Goal: Information Seeking & Learning: Learn about a topic

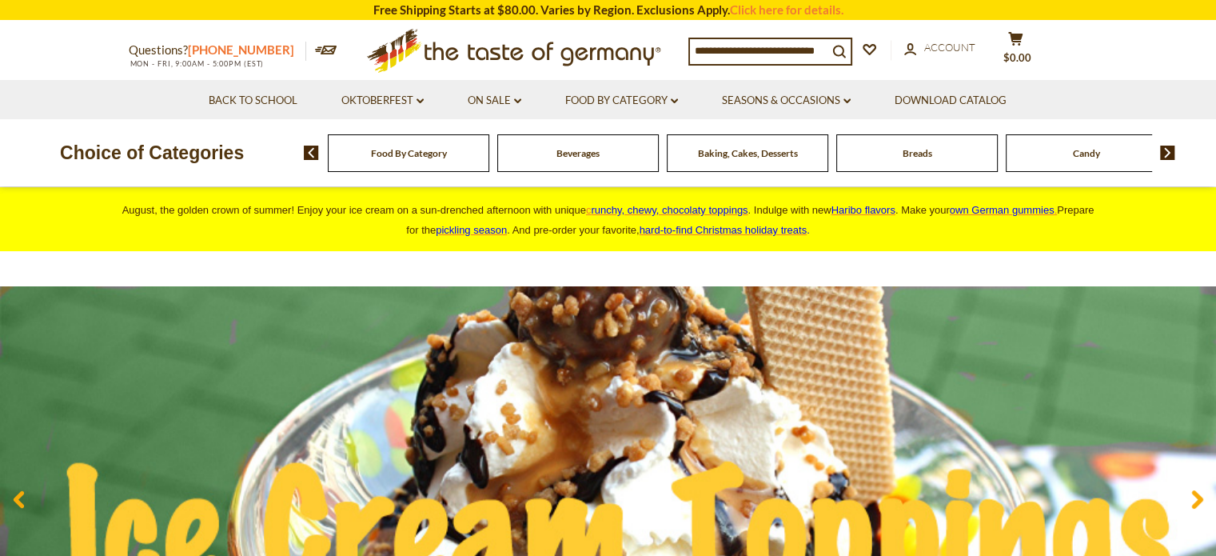
click at [222, 51] on link "[PHONE_NUMBER]" at bounding box center [241, 49] width 106 height 14
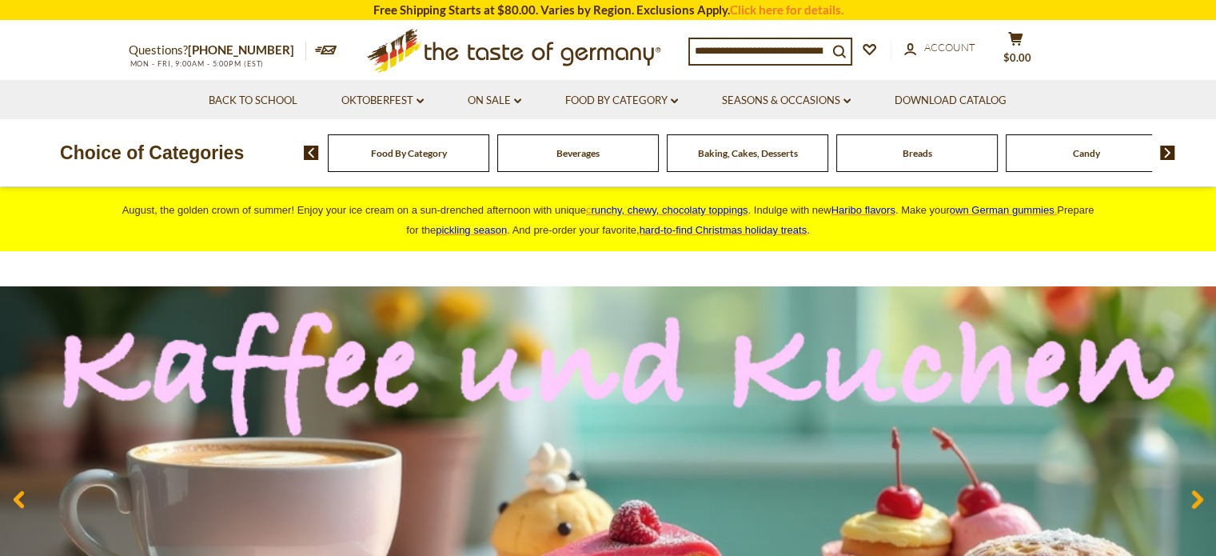
click at [432, 158] on span "Food By Category" at bounding box center [409, 153] width 76 height 12
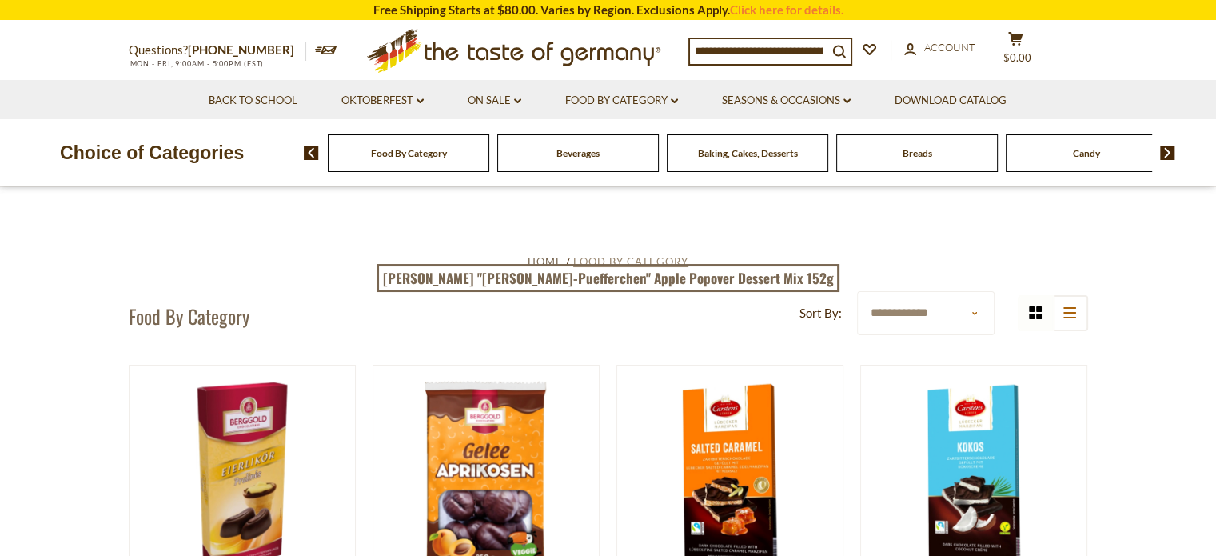
click at [620, 263] on span "Food By Category" at bounding box center [630, 261] width 115 height 13
click at [421, 162] on div "Food By Category" at bounding box center [409, 153] width 162 height 38
click at [985, 313] on select "**********" at bounding box center [925, 313] width 137 height 44
click at [777, 52] on input at bounding box center [759, 50] width 138 height 22
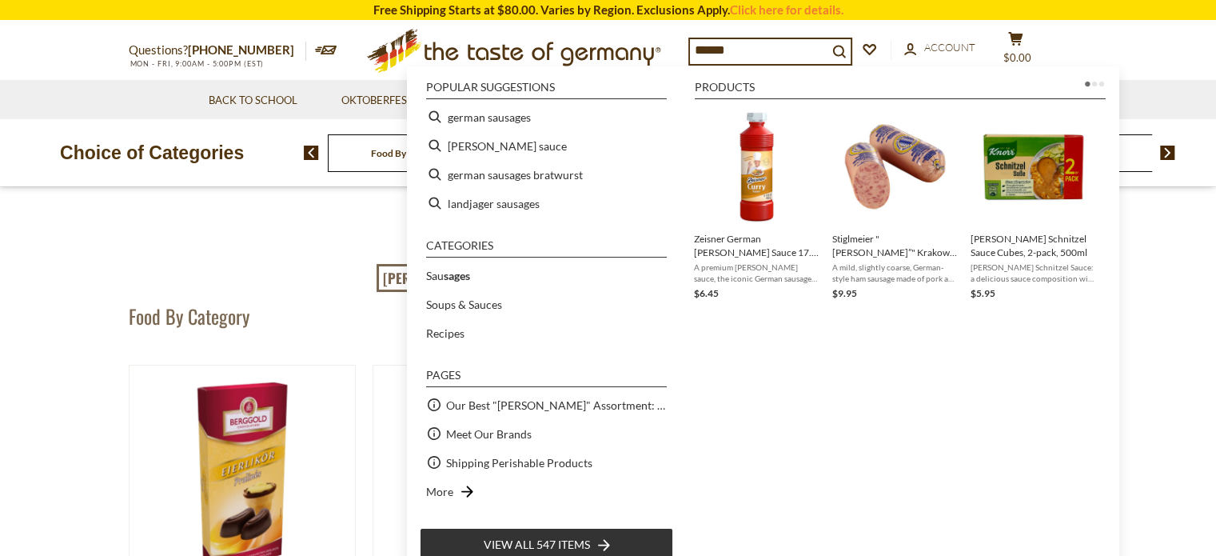
type input "*******"
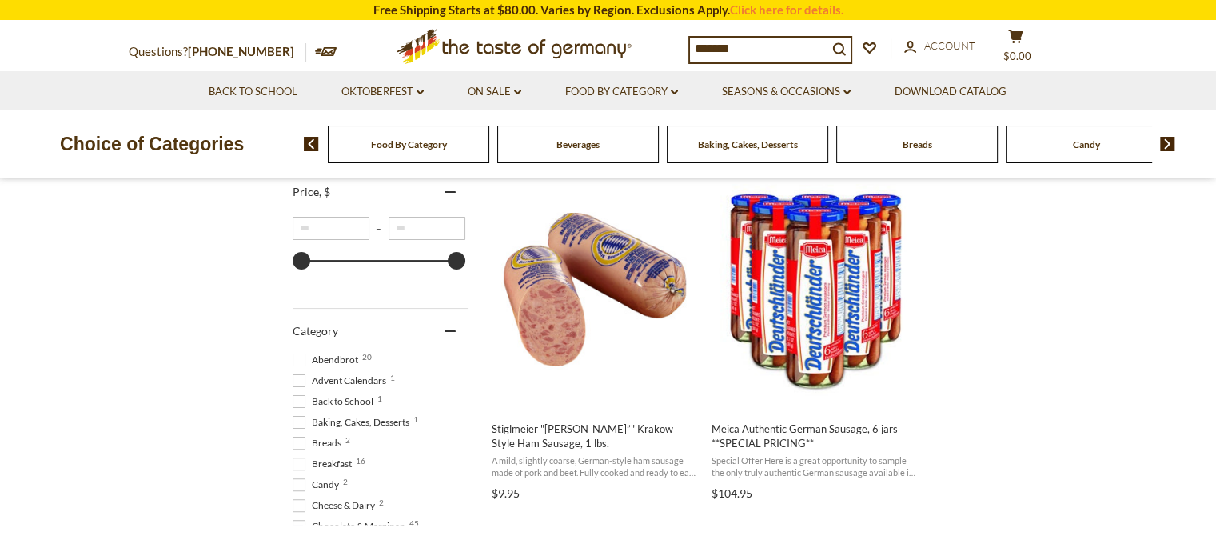
scroll to position [160, 0]
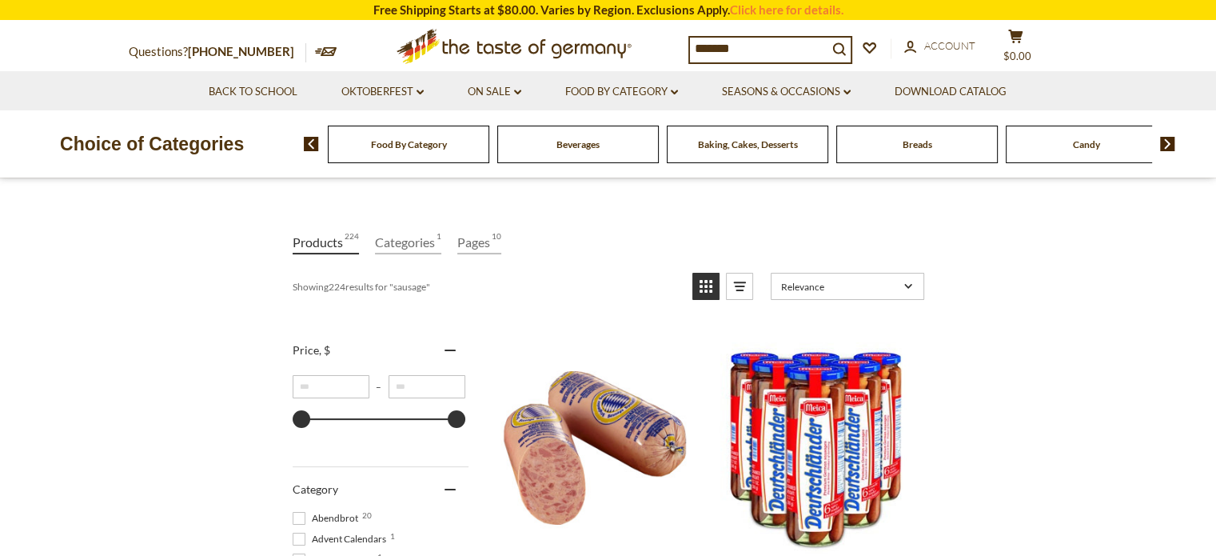
click at [691, 50] on input "*******" at bounding box center [759, 49] width 138 height 22
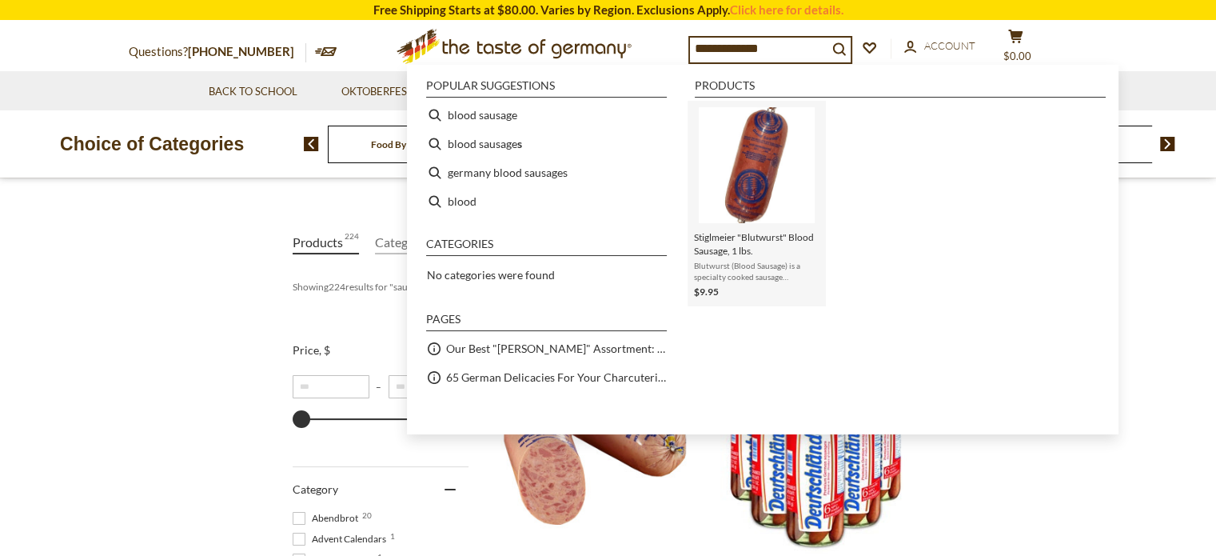
type input "**********"
click at [777, 248] on span "Stiglmeier "Blutwurst" Blood Sausage, 1 lbs." at bounding box center [757, 243] width 126 height 27
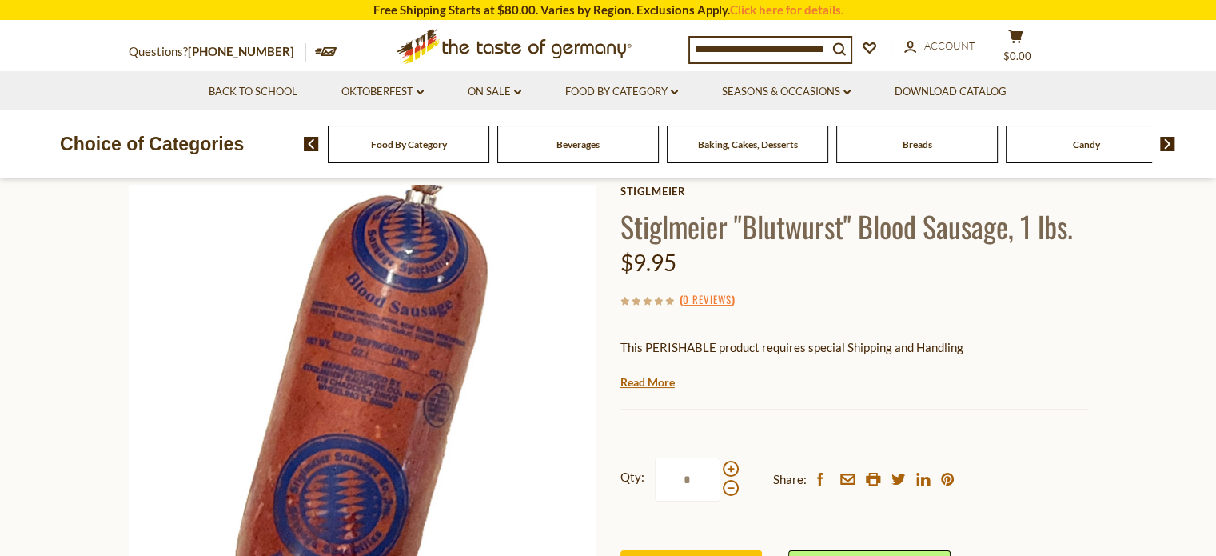
scroll to position [80, 0]
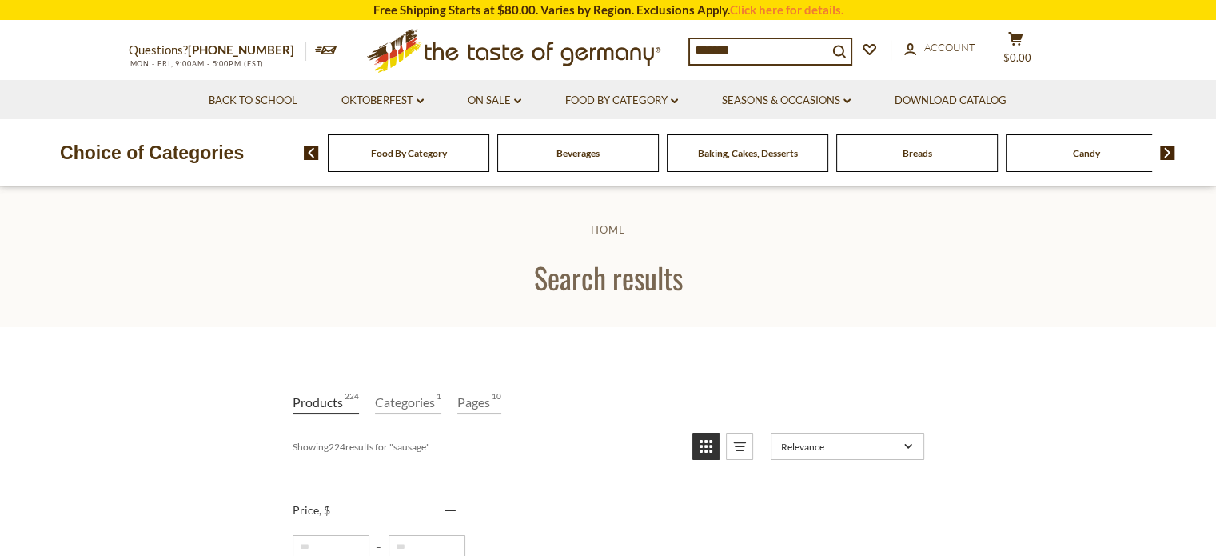
drag, startPoint x: 760, startPoint y: 57, endPoint x: 694, endPoint y: 60, distance: 65.6
click at [694, 60] on input "*******" at bounding box center [759, 50] width 138 height 22
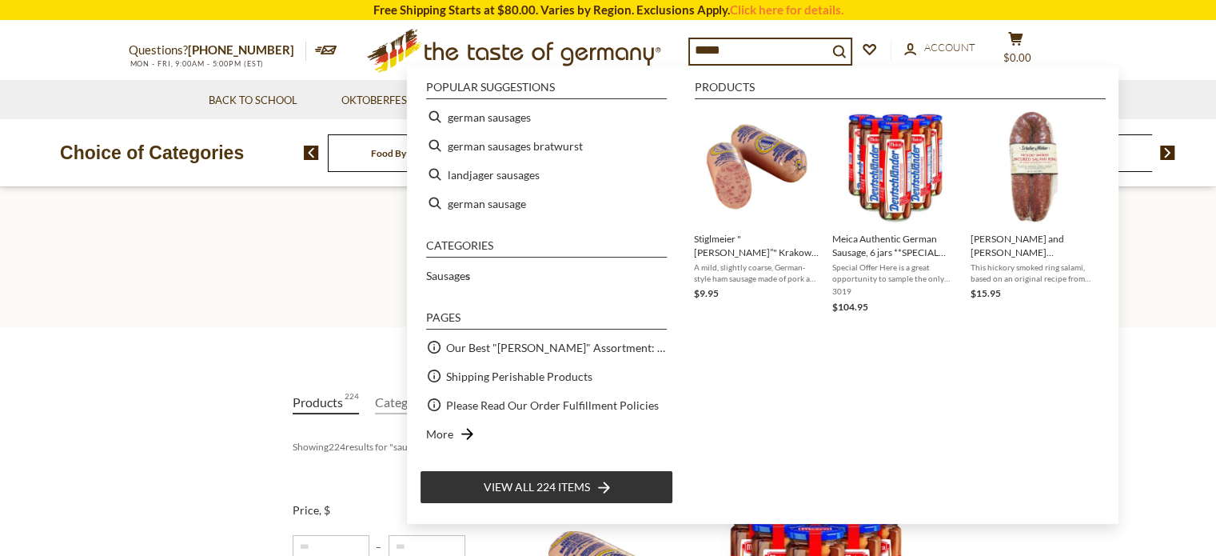
type input "******"
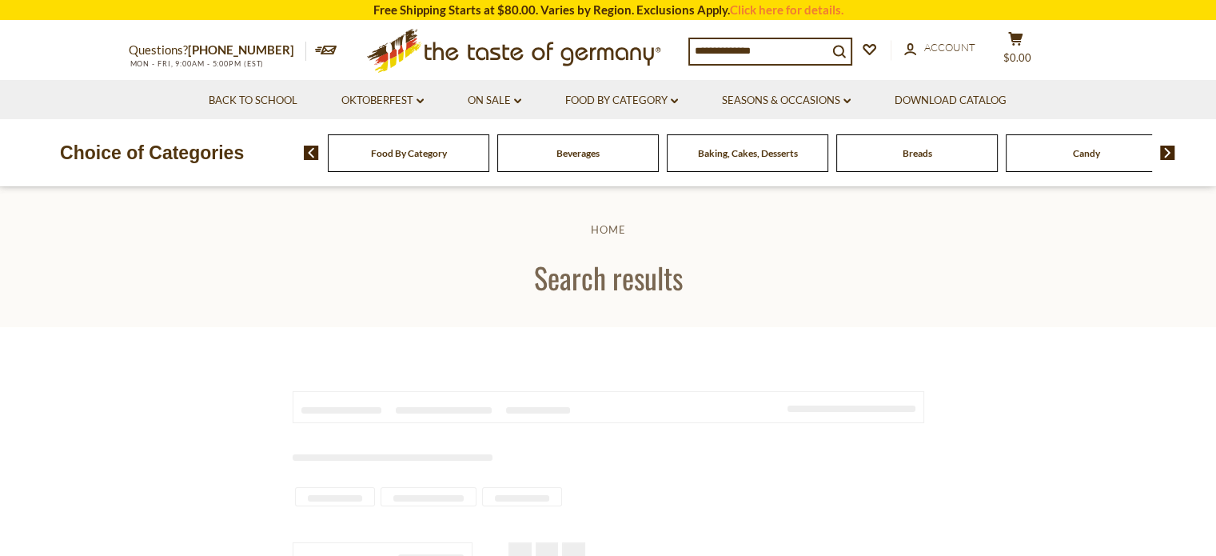
type input "******"
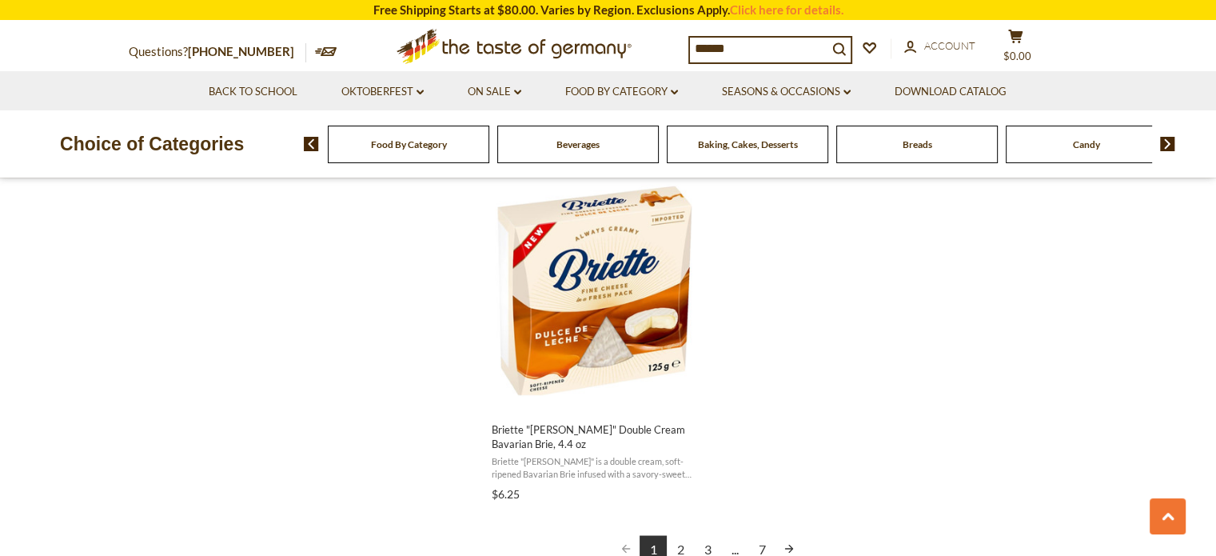
scroll to position [2798, 0]
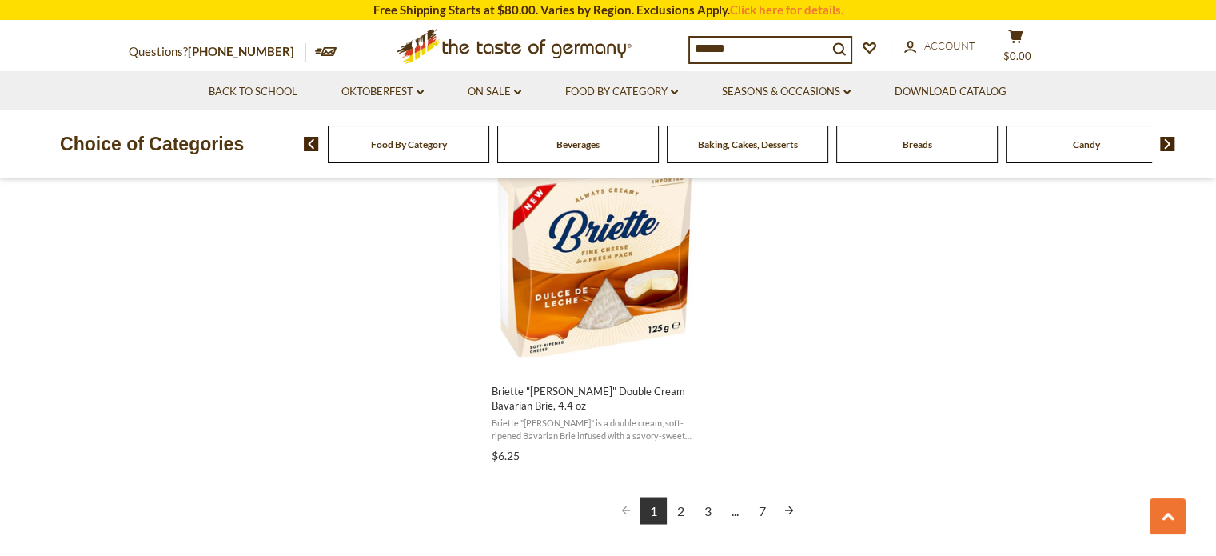
click at [786, 507] on link "Next page" at bounding box center [789, 510] width 27 height 27
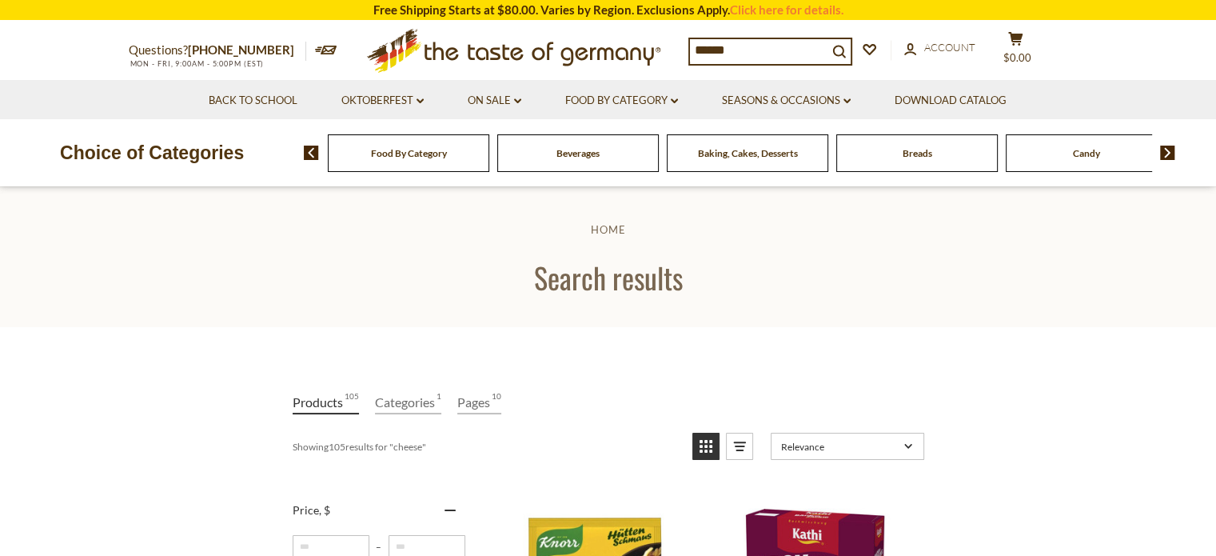
click at [1167, 156] on img at bounding box center [1167, 153] width 15 height 14
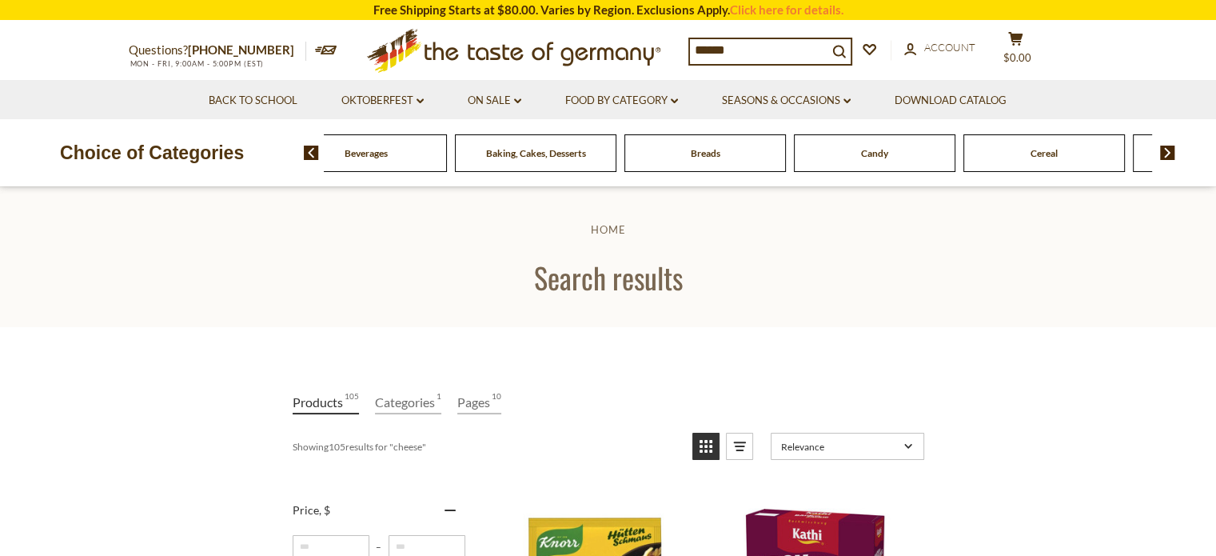
click at [1167, 147] on img at bounding box center [1167, 153] width 15 height 14
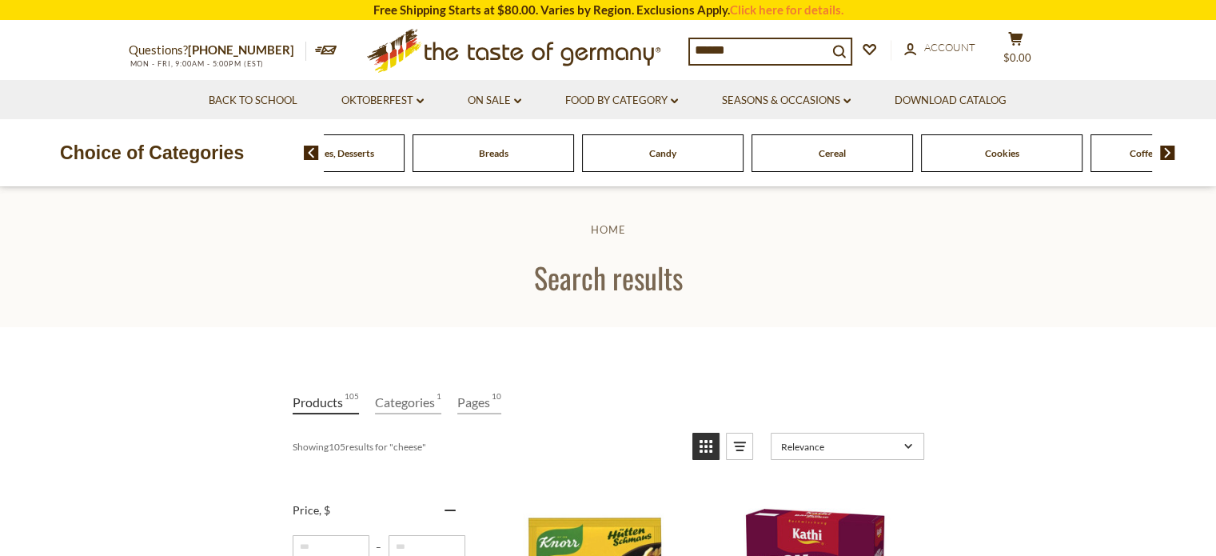
click at [1167, 147] on img at bounding box center [1167, 153] width 15 height 14
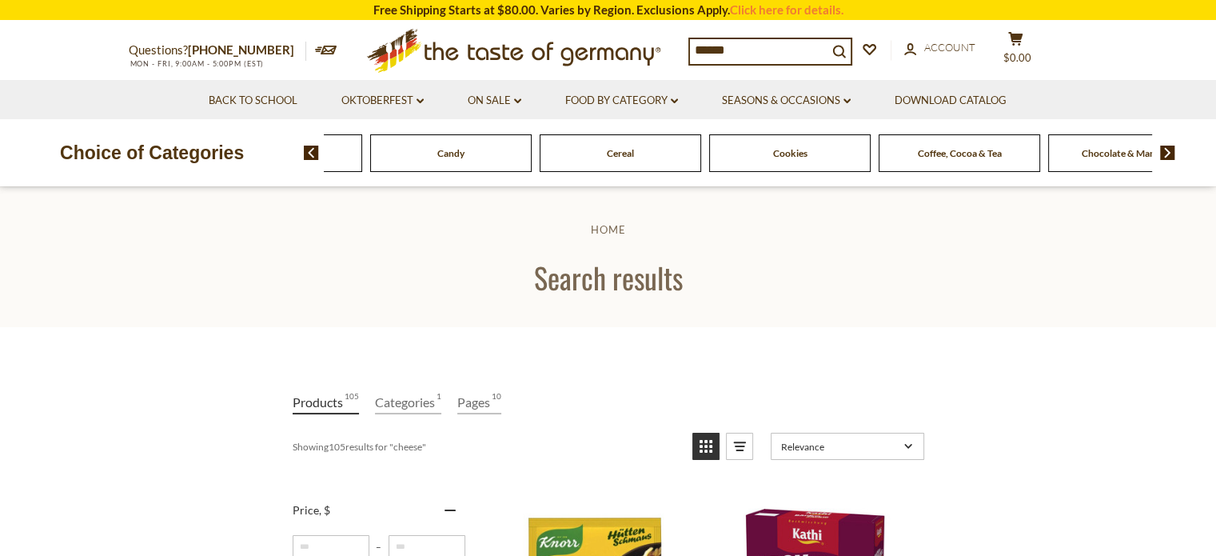
click at [1167, 147] on img at bounding box center [1167, 153] width 15 height 14
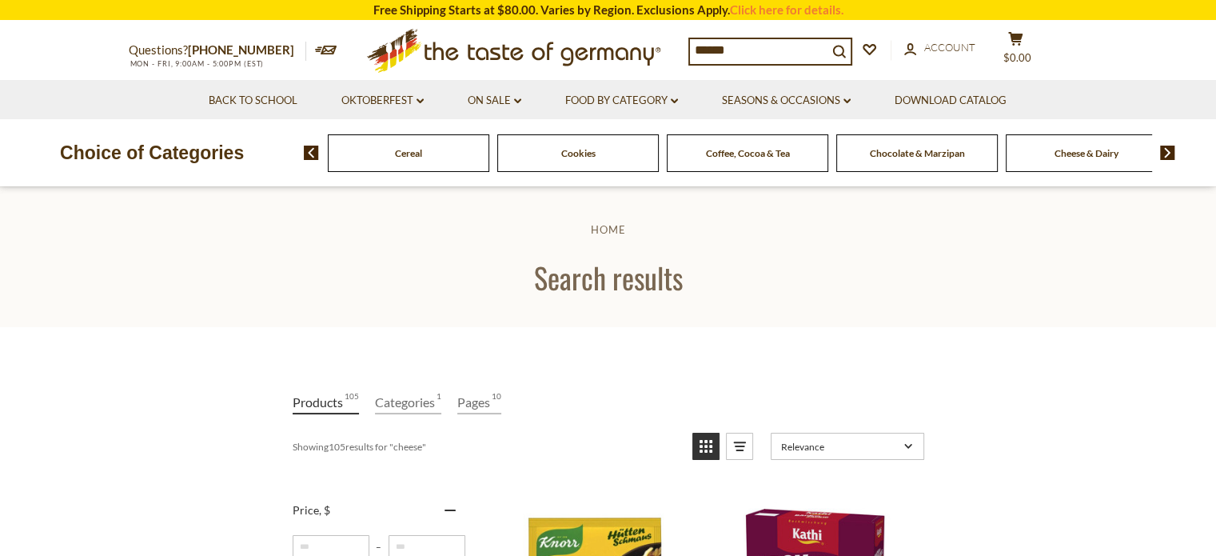
click at [1167, 147] on img at bounding box center [1167, 153] width 15 height 14
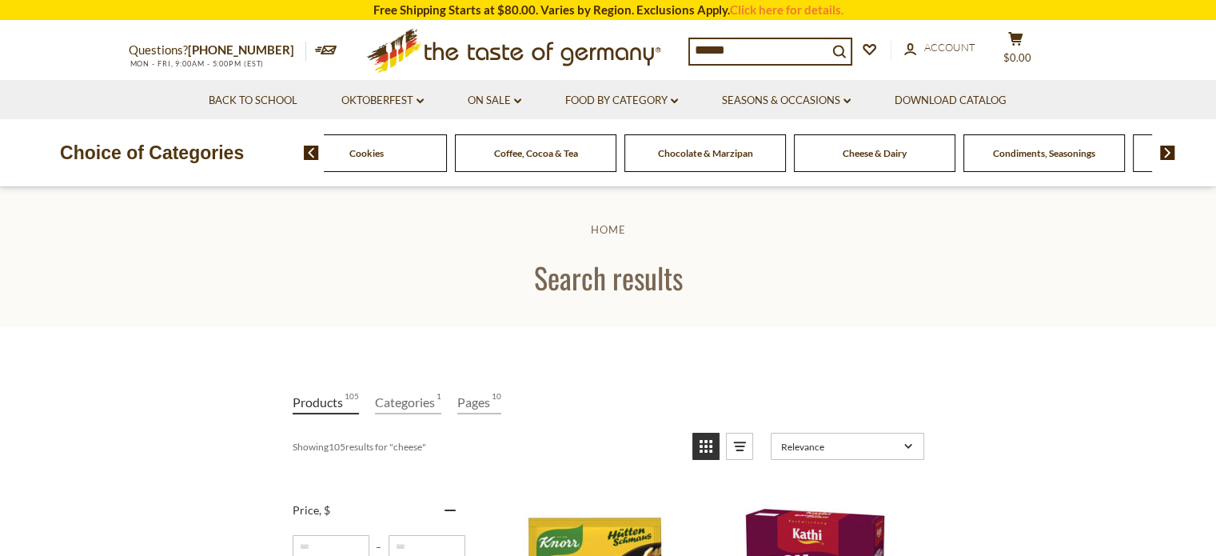
click at [872, 154] on span "Cheese & Dairy" at bounding box center [875, 153] width 64 height 12
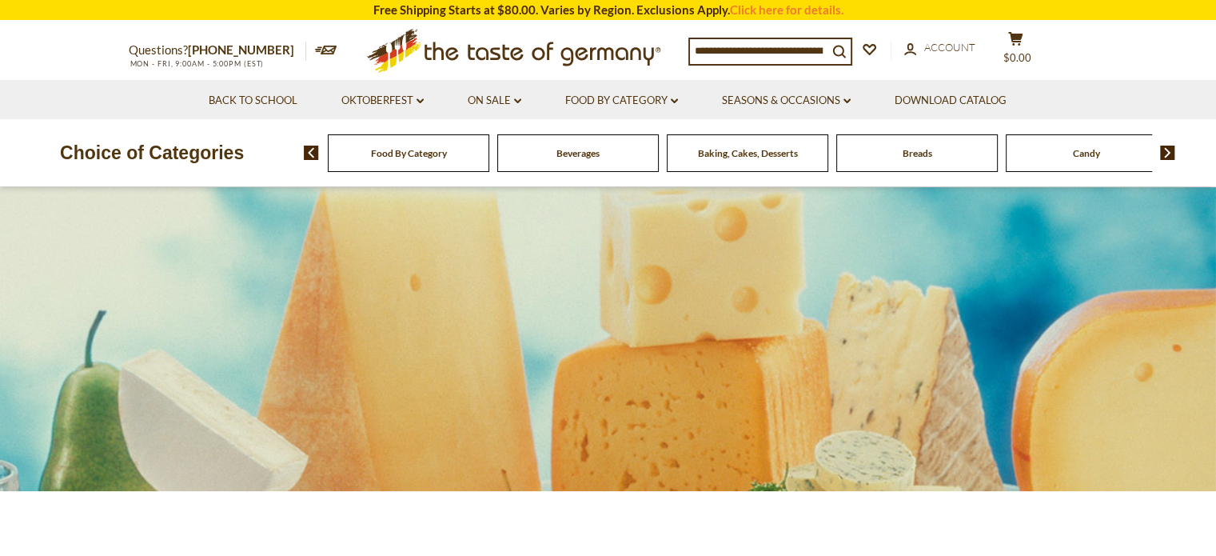
click at [1079, 156] on span "Candy" at bounding box center [1086, 153] width 27 height 12
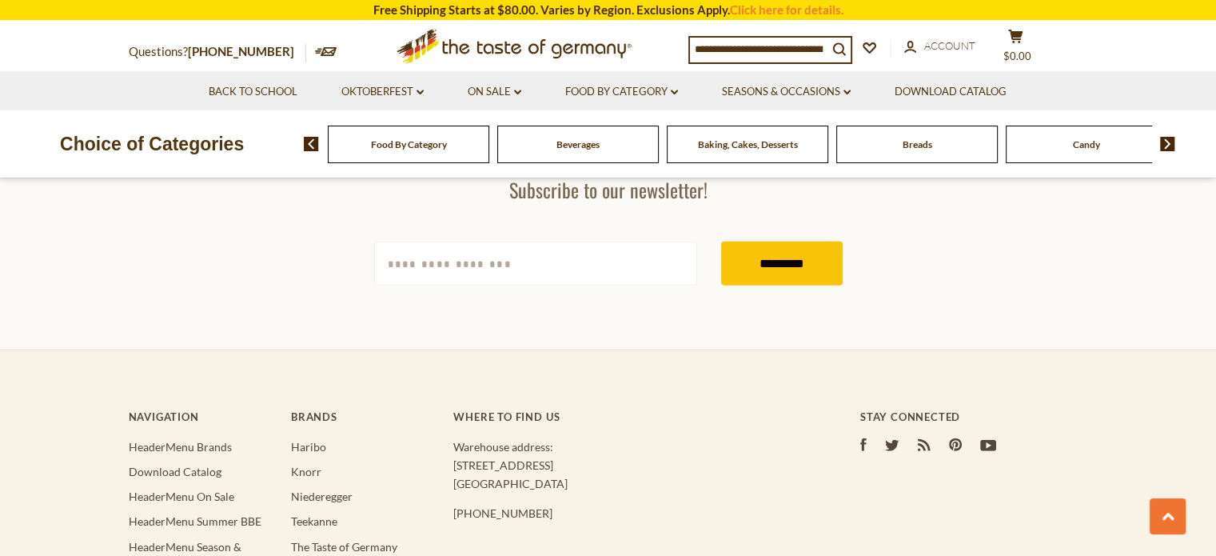
scroll to position [4819, 0]
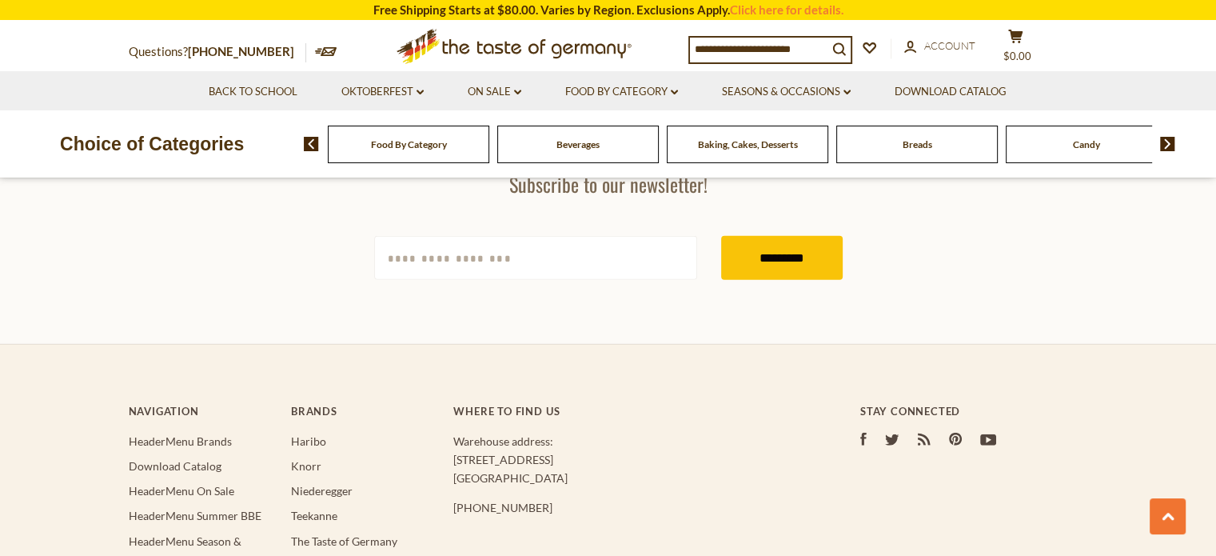
click at [930, 143] on span "Breads" at bounding box center [918, 144] width 30 height 12
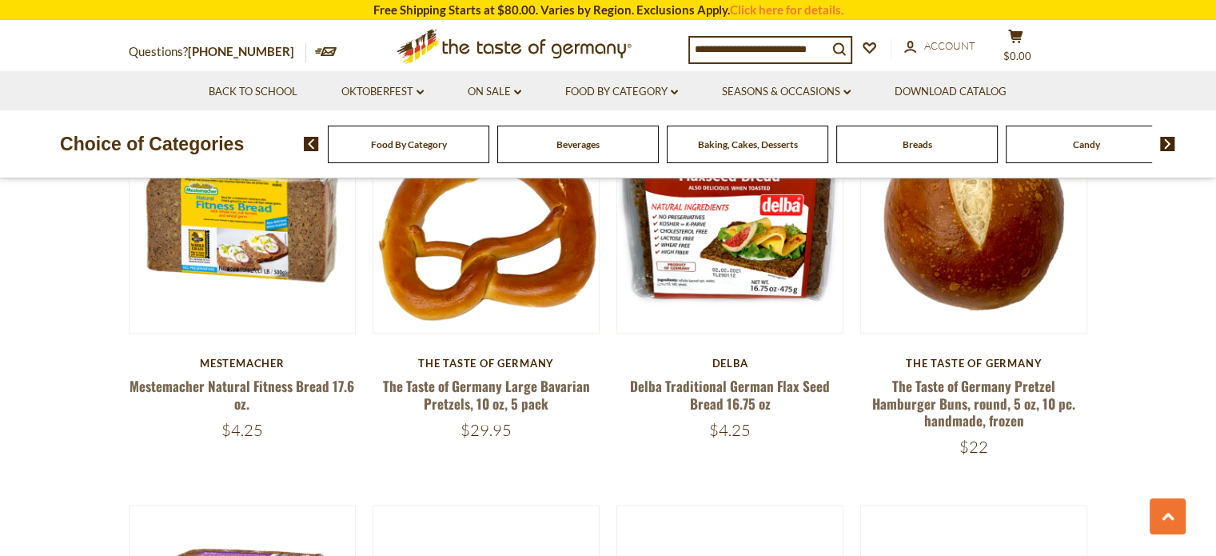
scroll to position [2079, 0]
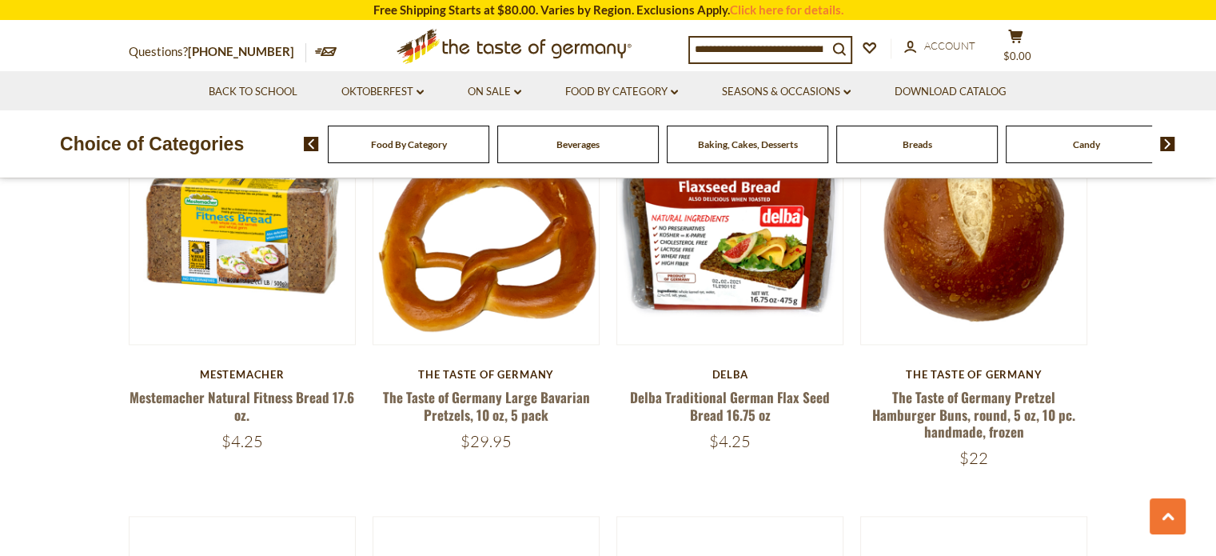
click at [733, 141] on span "Baking, Cakes, Desserts" at bounding box center [748, 144] width 100 height 12
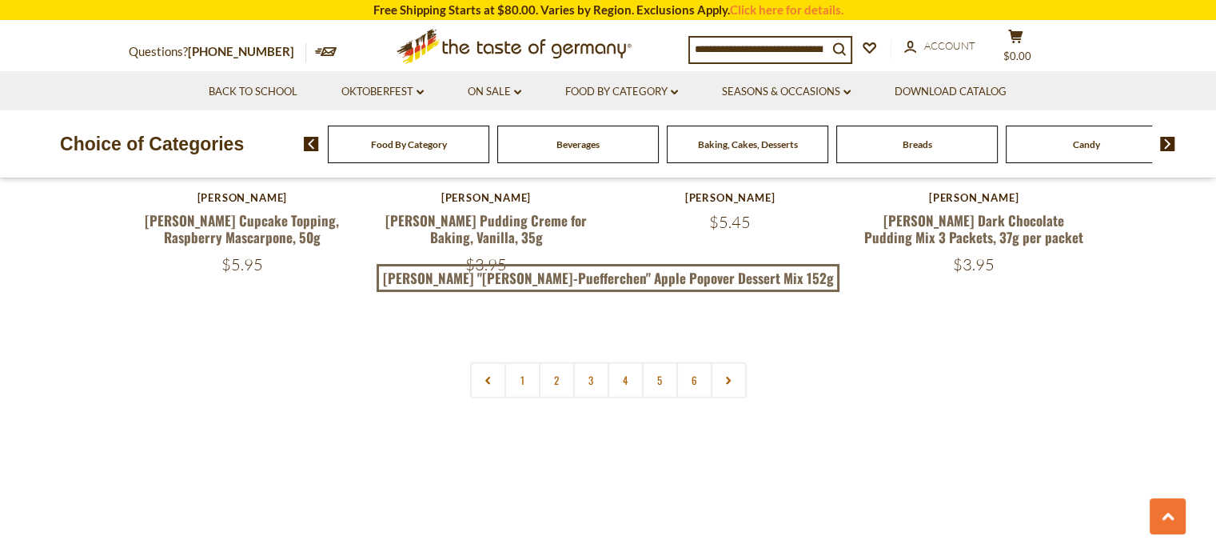
scroll to position [3838, 0]
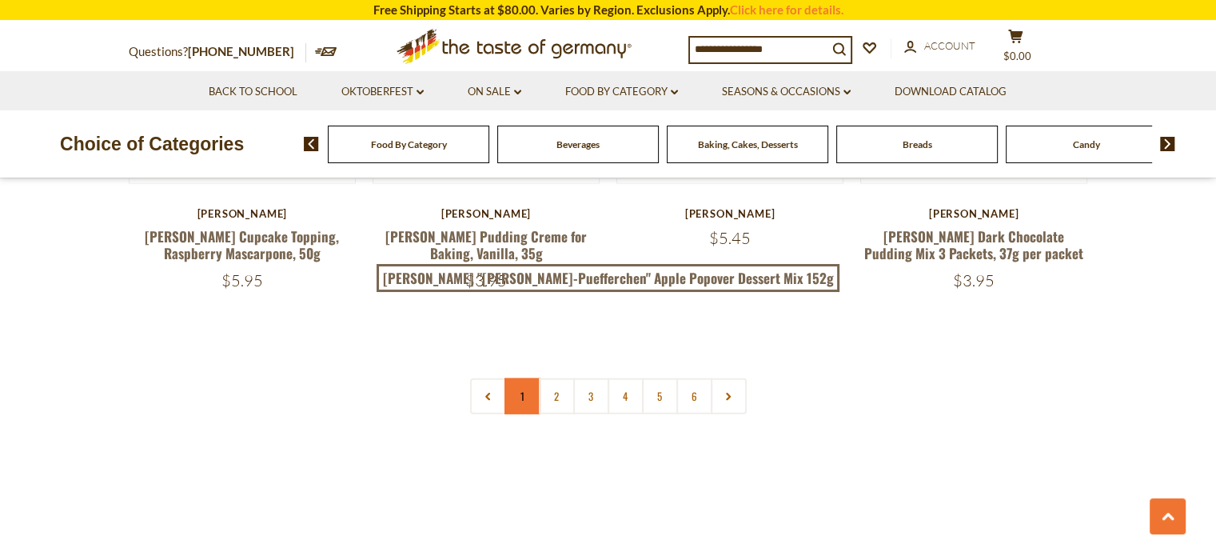
click at [524, 378] on link "1" at bounding box center [523, 396] width 36 height 36
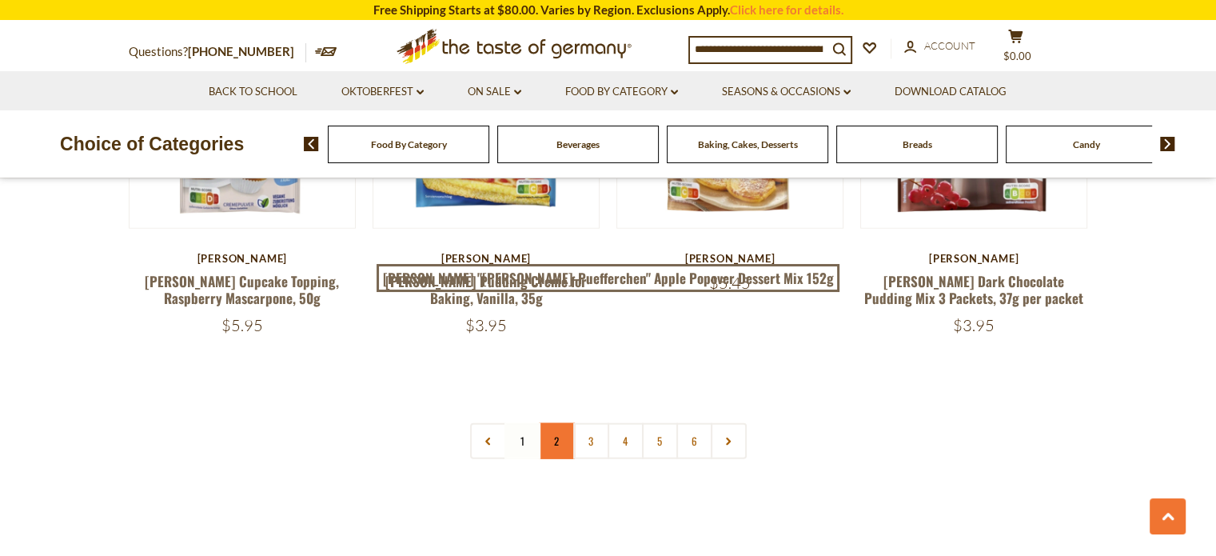
click at [568, 423] on link "2" at bounding box center [557, 441] width 36 height 36
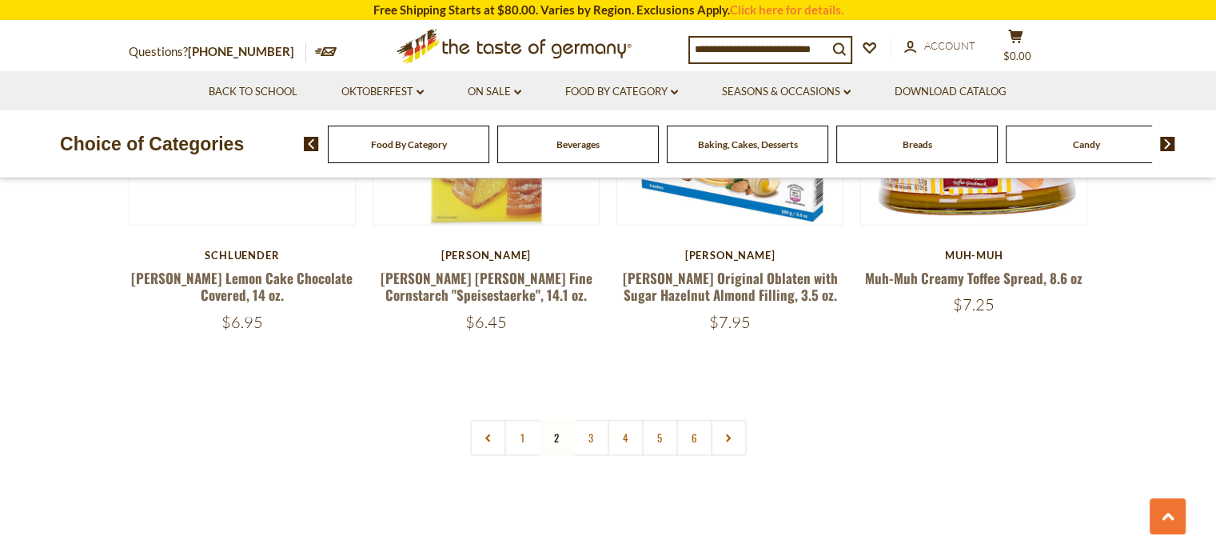
scroll to position [3793, 0]
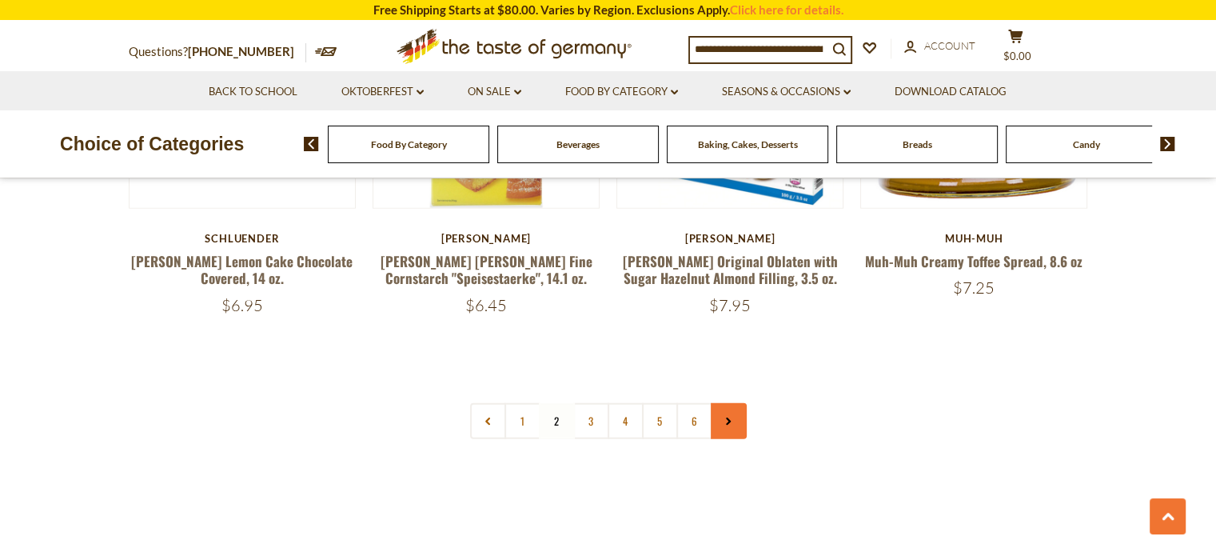
click at [728, 417] on use at bounding box center [728, 421] width 5 height 8
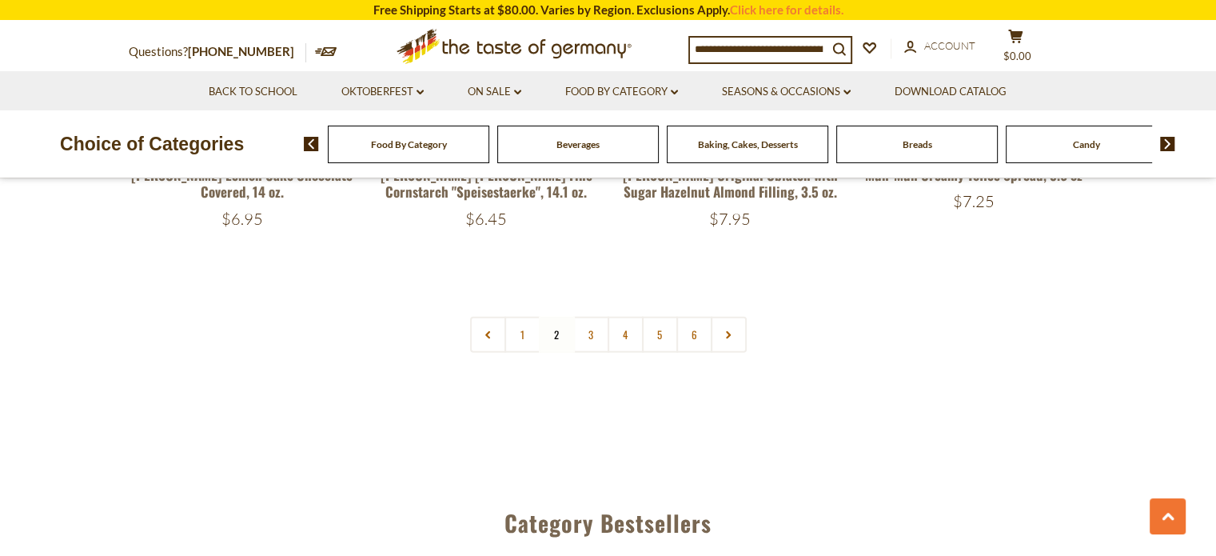
scroll to position [3918, 0]
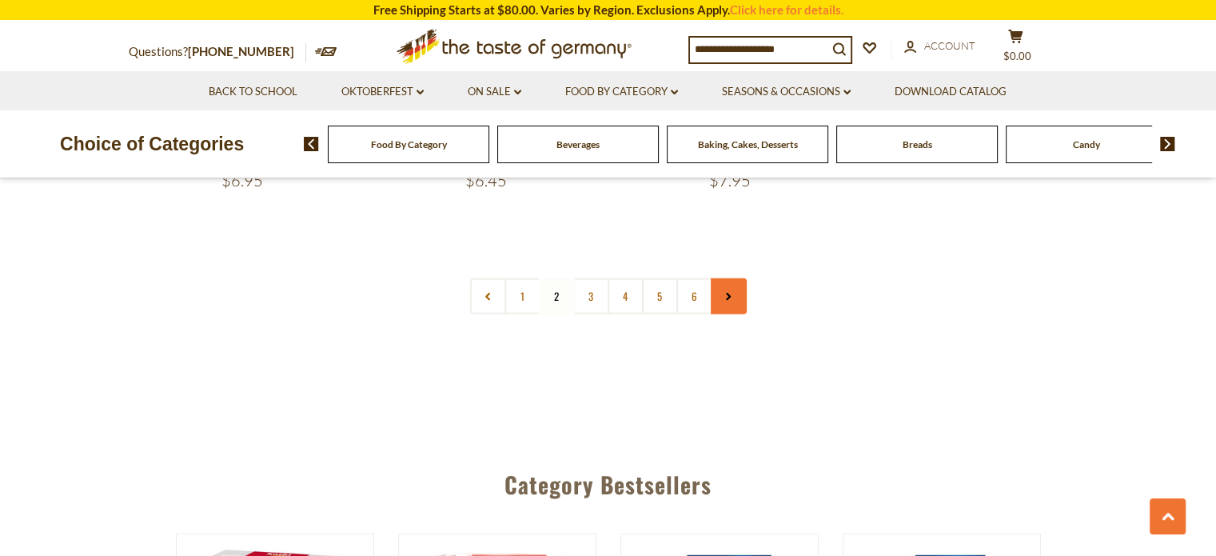
click at [732, 293] on icon at bounding box center [729, 297] width 10 height 8
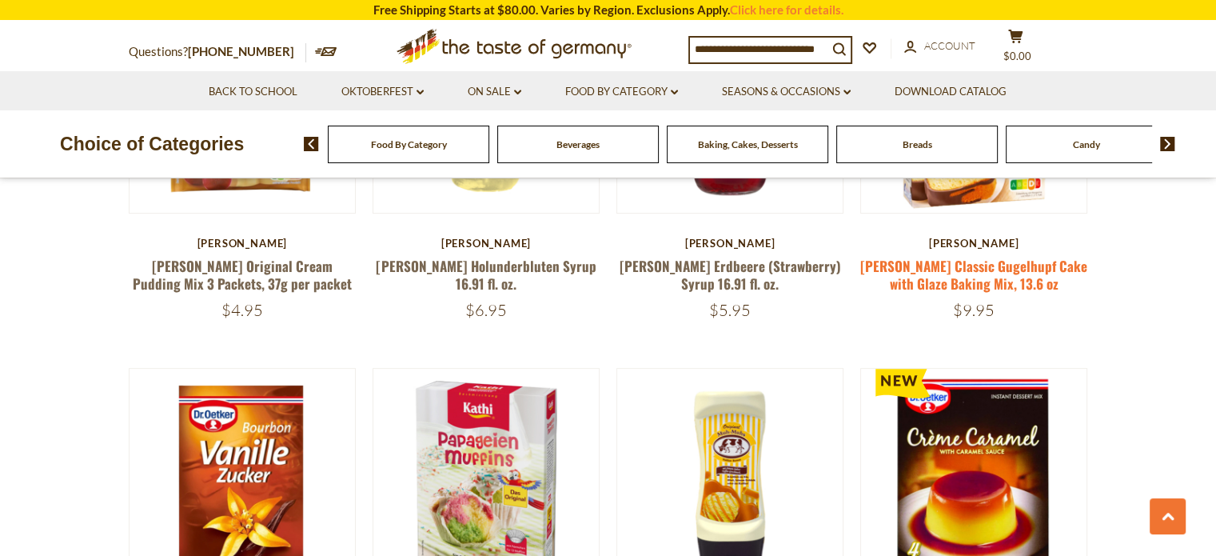
scroll to position [640, 0]
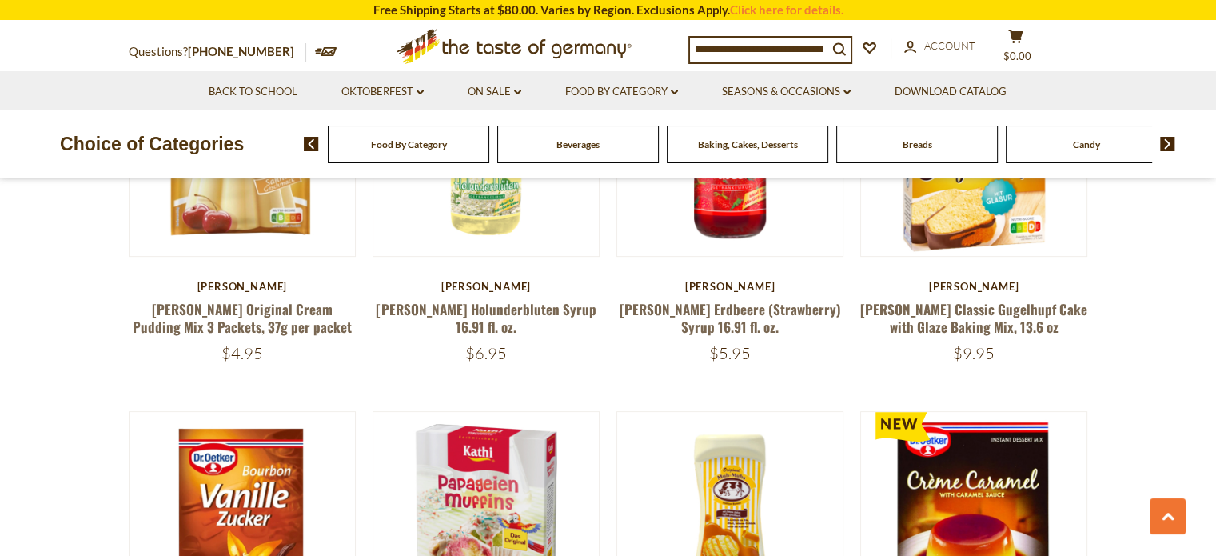
click at [489, 157] on div "Breads" at bounding box center [409, 145] width 162 height 38
click at [919, 142] on span "Breads" at bounding box center [918, 144] width 30 height 12
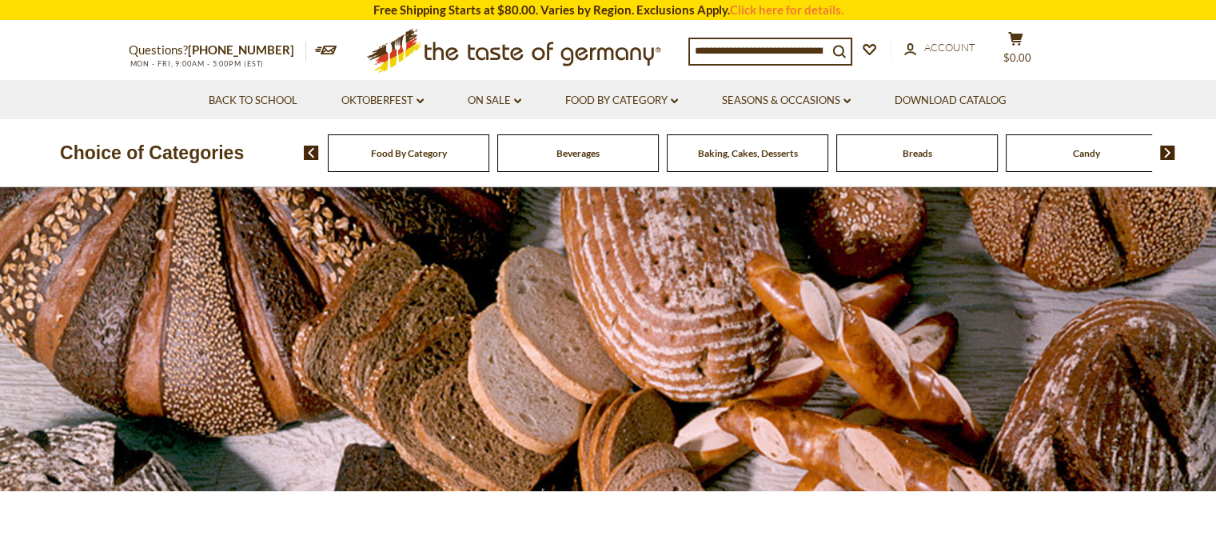
click at [769, 44] on input at bounding box center [759, 50] width 138 height 22
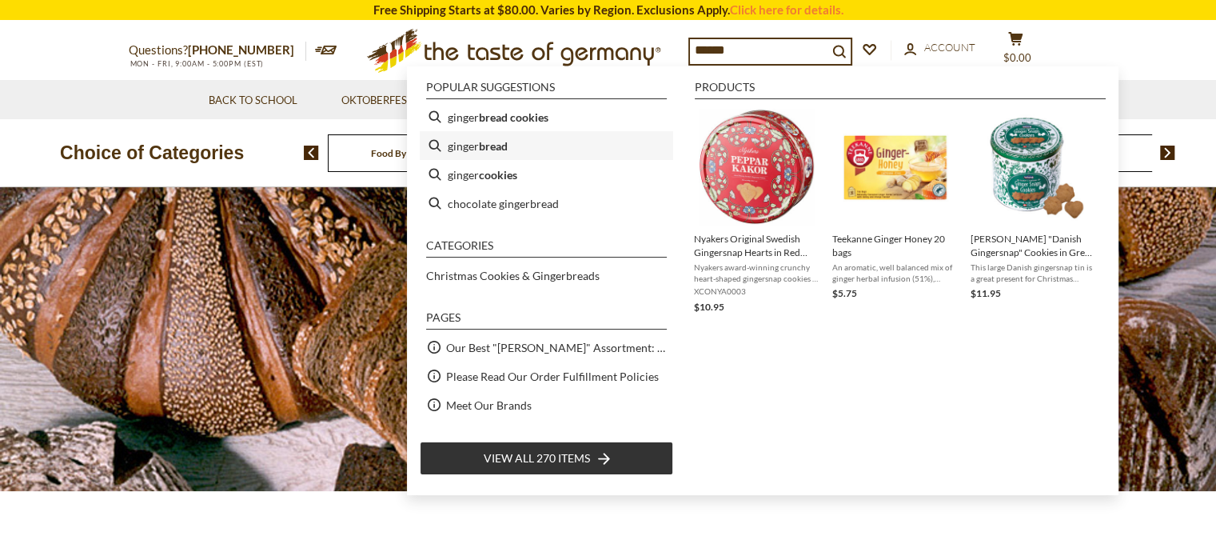
click at [481, 138] on b "bread" at bounding box center [493, 146] width 29 height 18
type input "**********"
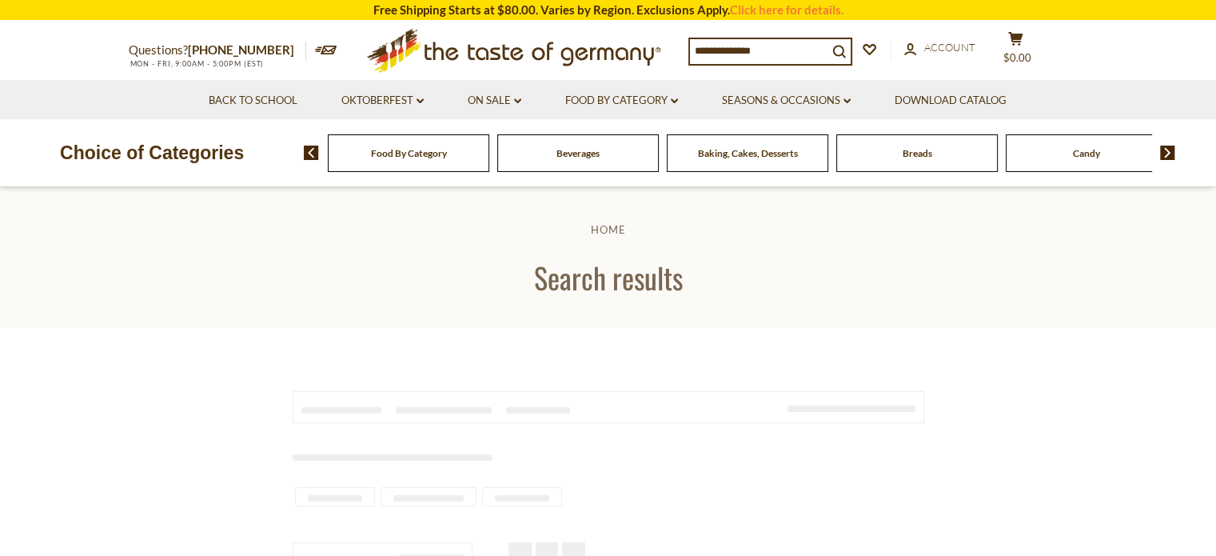
type input "**********"
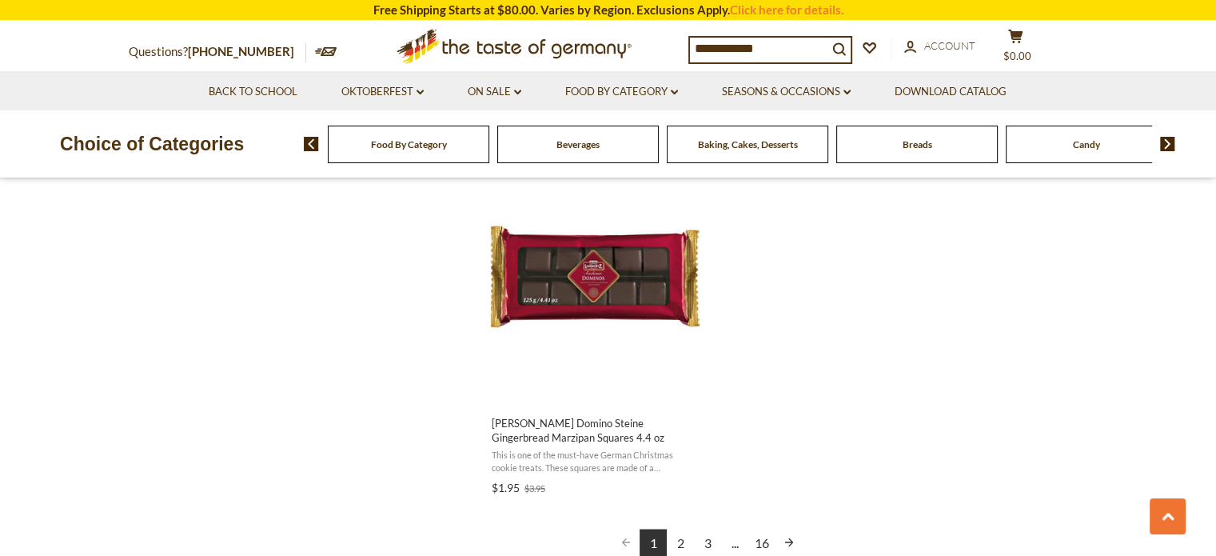
scroll to position [2798, 0]
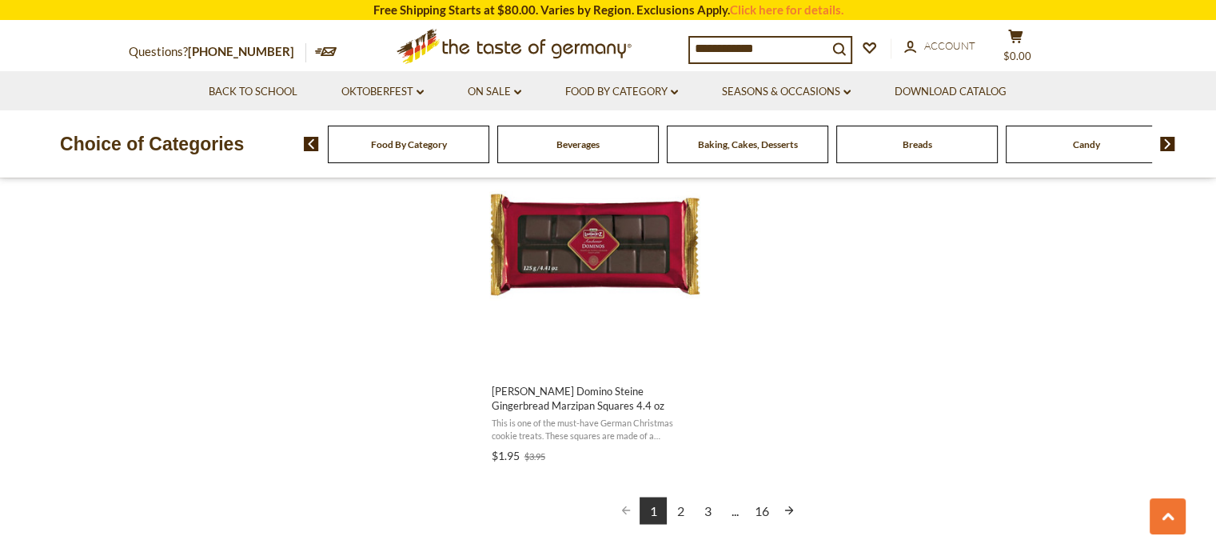
click at [682, 513] on link "2" at bounding box center [680, 510] width 27 height 27
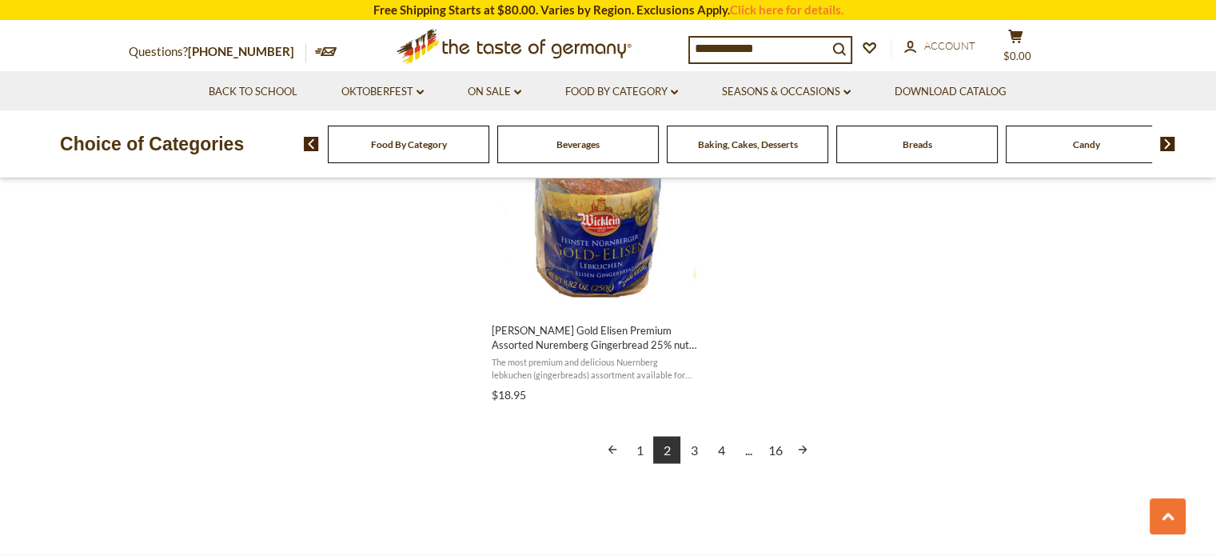
scroll to position [2958, 0]
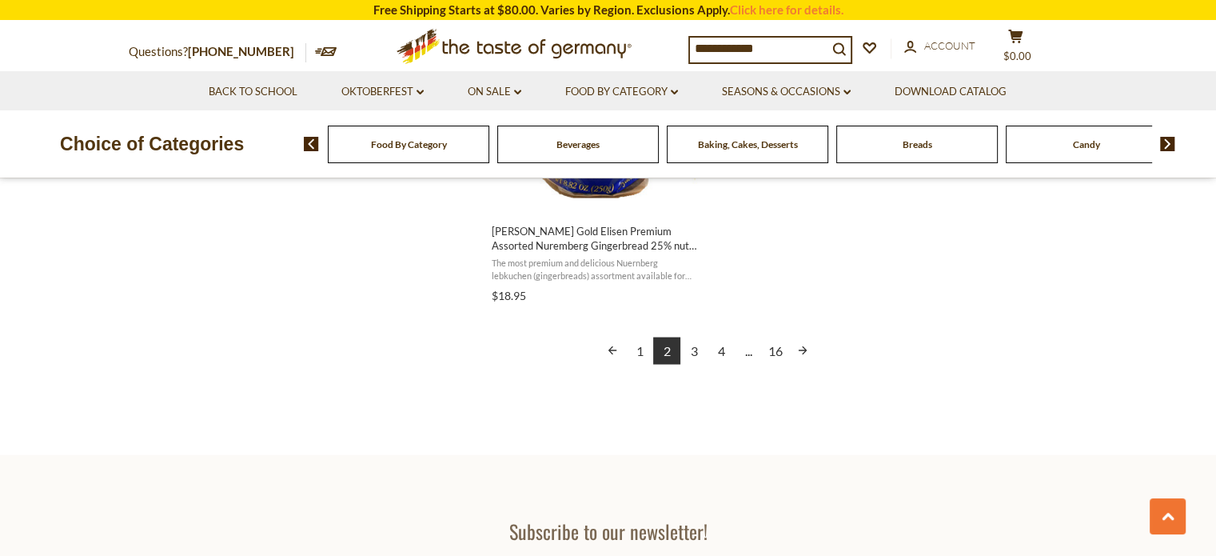
click at [804, 345] on link "Next page" at bounding box center [802, 350] width 27 height 27
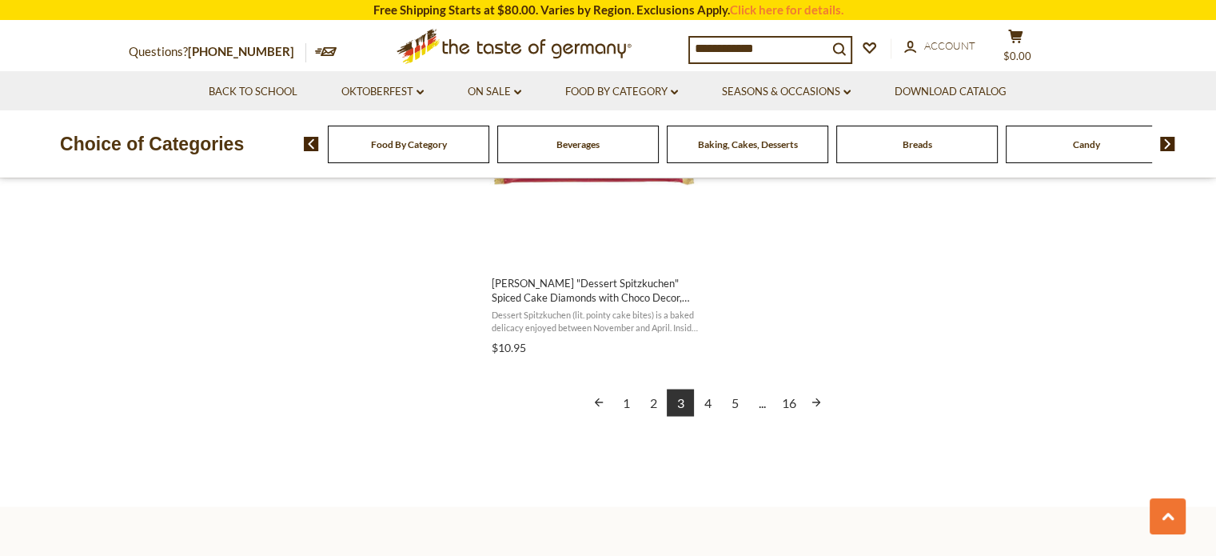
scroll to position [3038, 0]
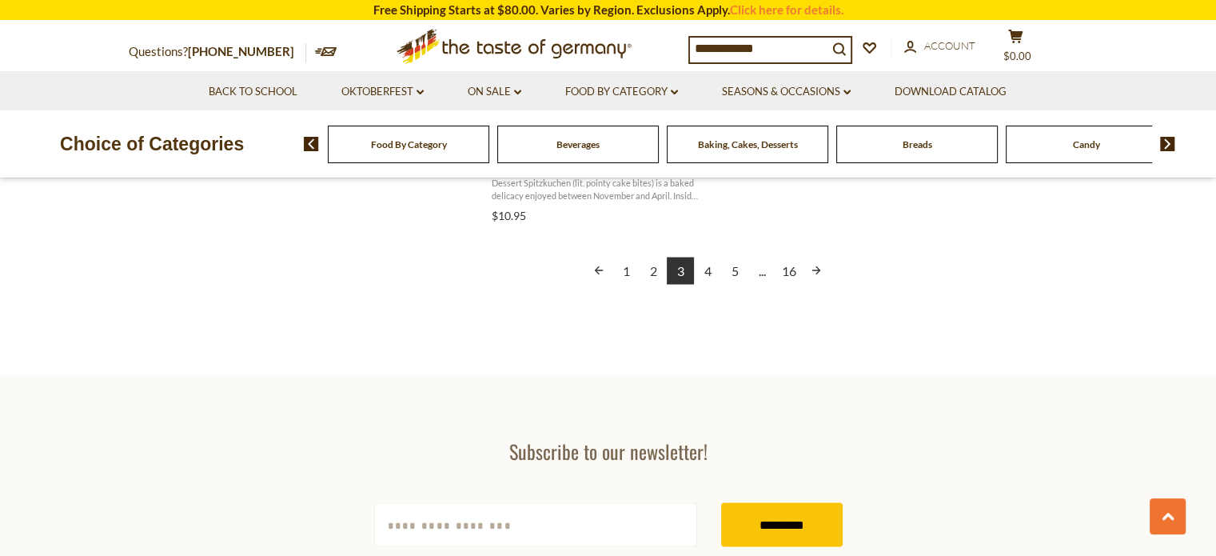
click at [704, 269] on link "4" at bounding box center [707, 270] width 27 height 27
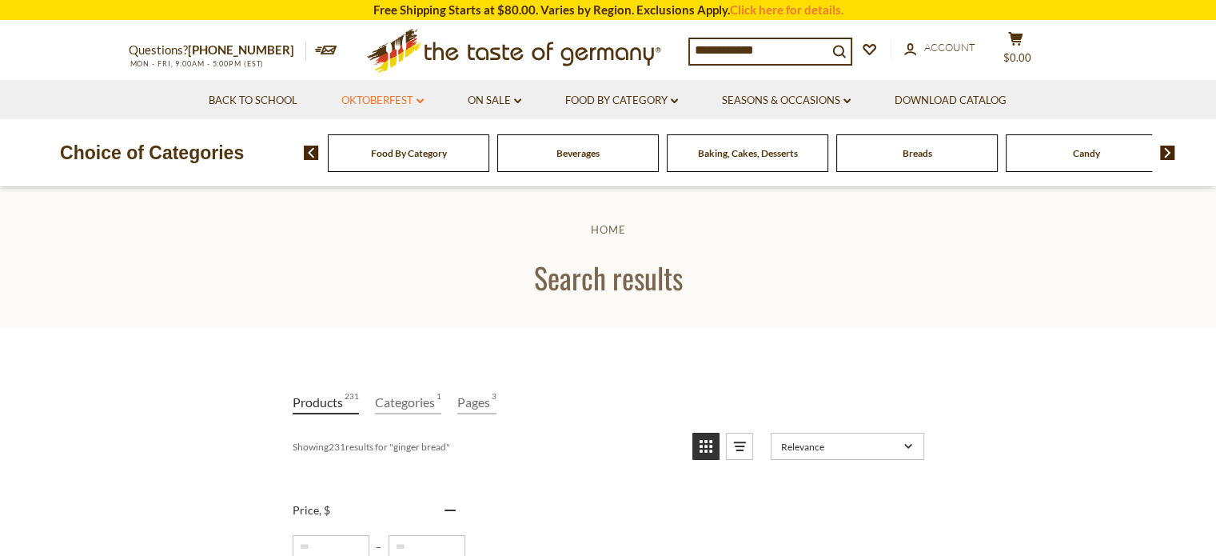
click at [381, 98] on link "Oktoberfest dropdown_arrow" at bounding box center [382, 101] width 82 height 18
click at [373, 144] on link "All Oktoberfest" at bounding box center [374, 142] width 82 height 14
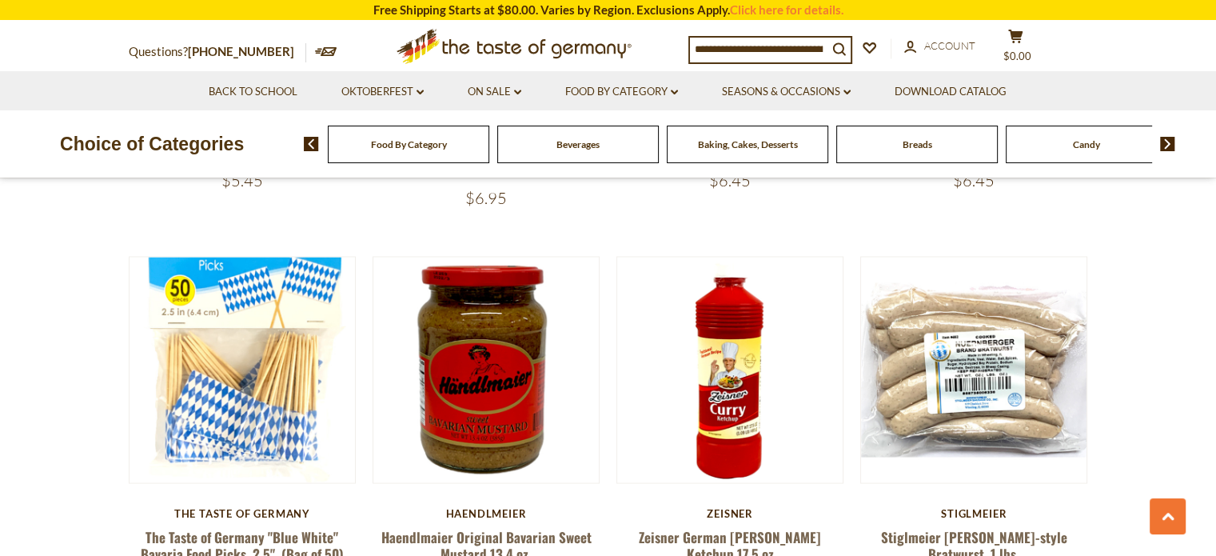
scroll to position [2798, 0]
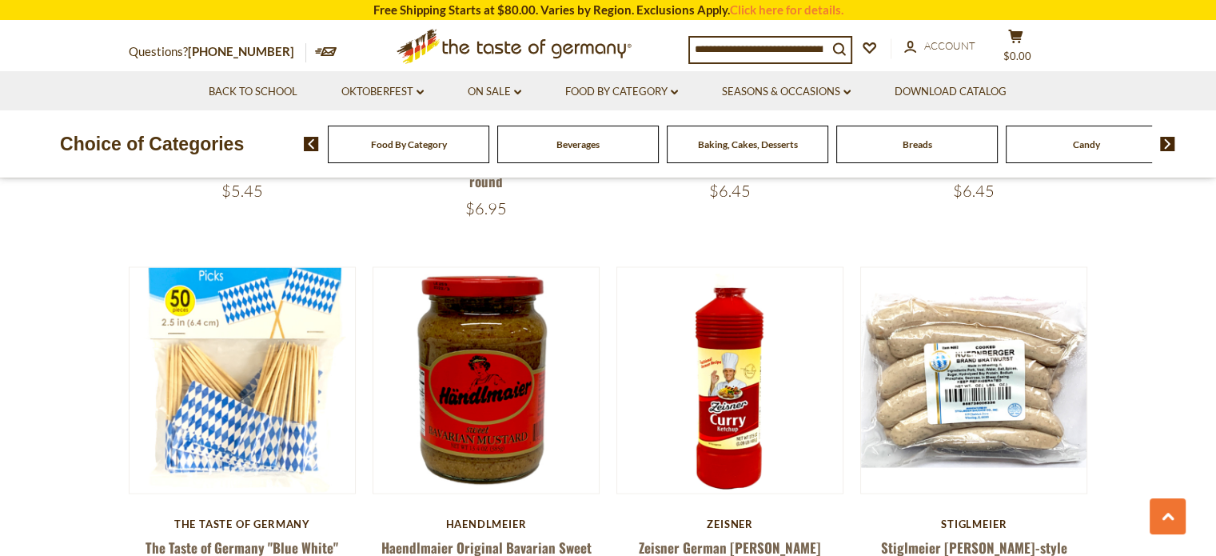
click at [1164, 148] on img at bounding box center [1167, 144] width 15 height 14
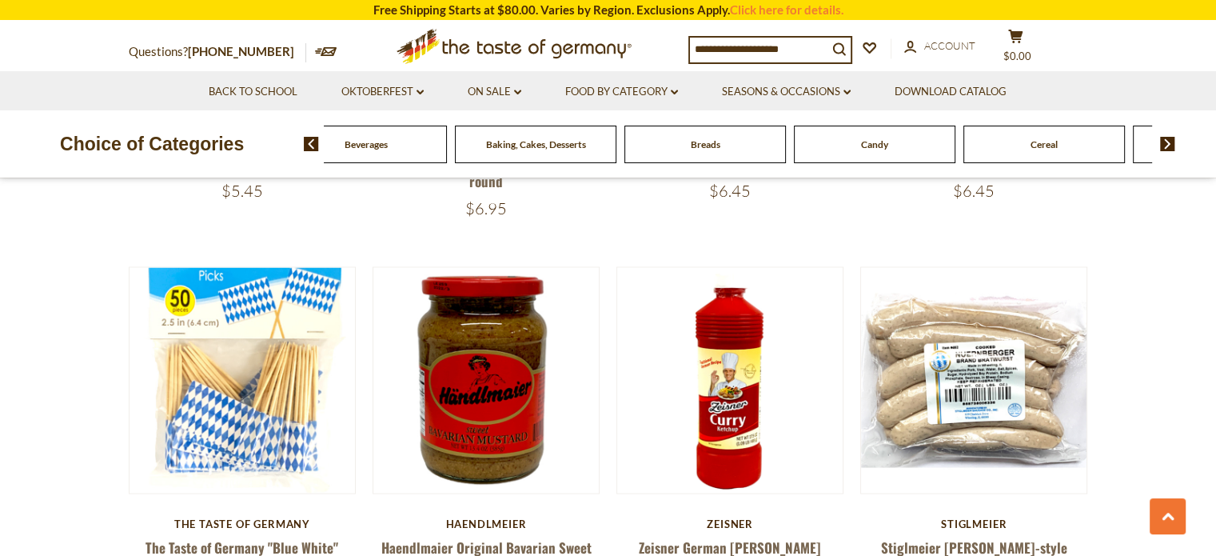
click at [1164, 148] on img at bounding box center [1167, 144] width 15 height 14
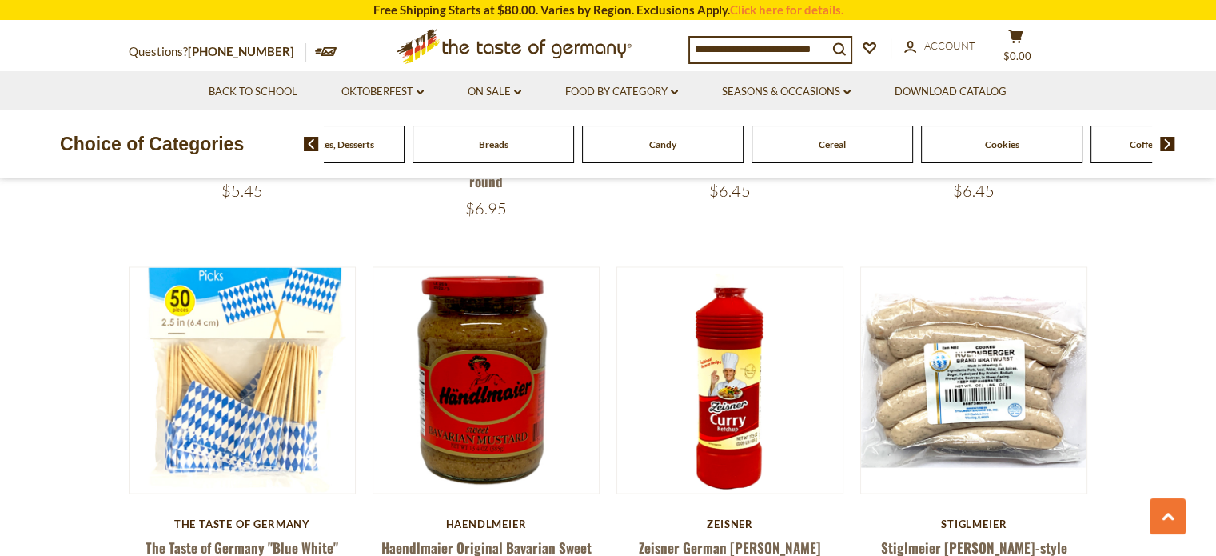
click at [1164, 148] on img at bounding box center [1167, 144] width 15 height 14
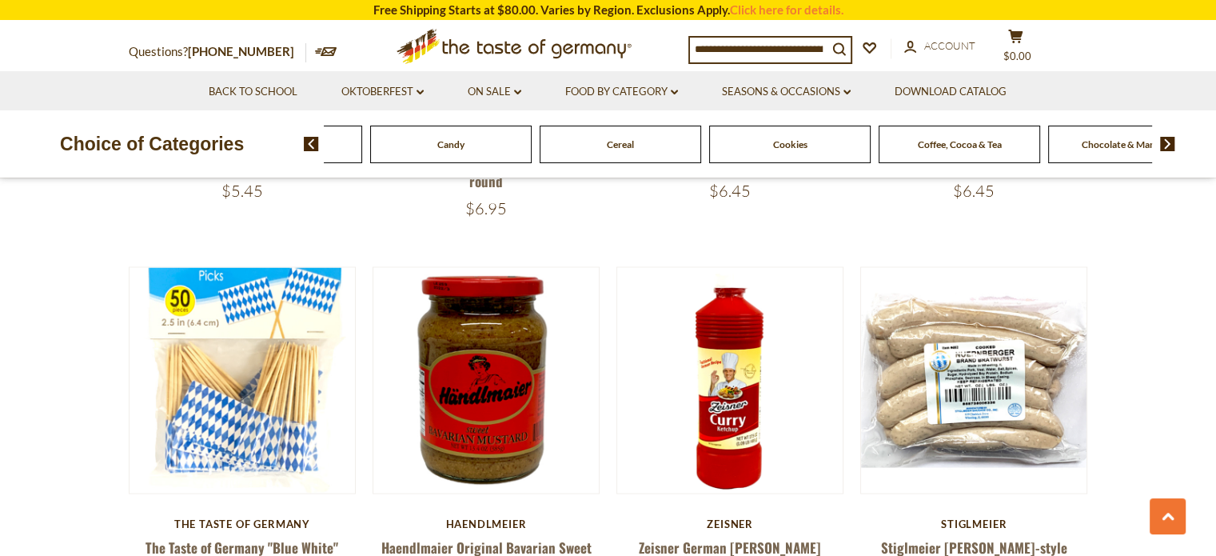
click at [1164, 148] on img at bounding box center [1167, 144] width 15 height 14
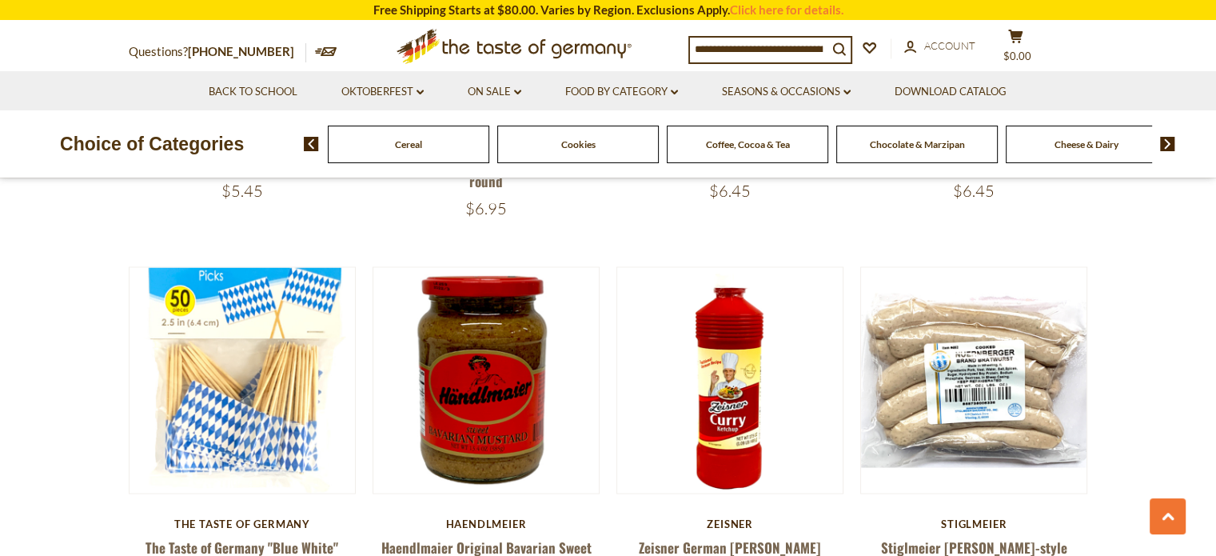
click at [1164, 148] on img at bounding box center [1167, 144] width 15 height 14
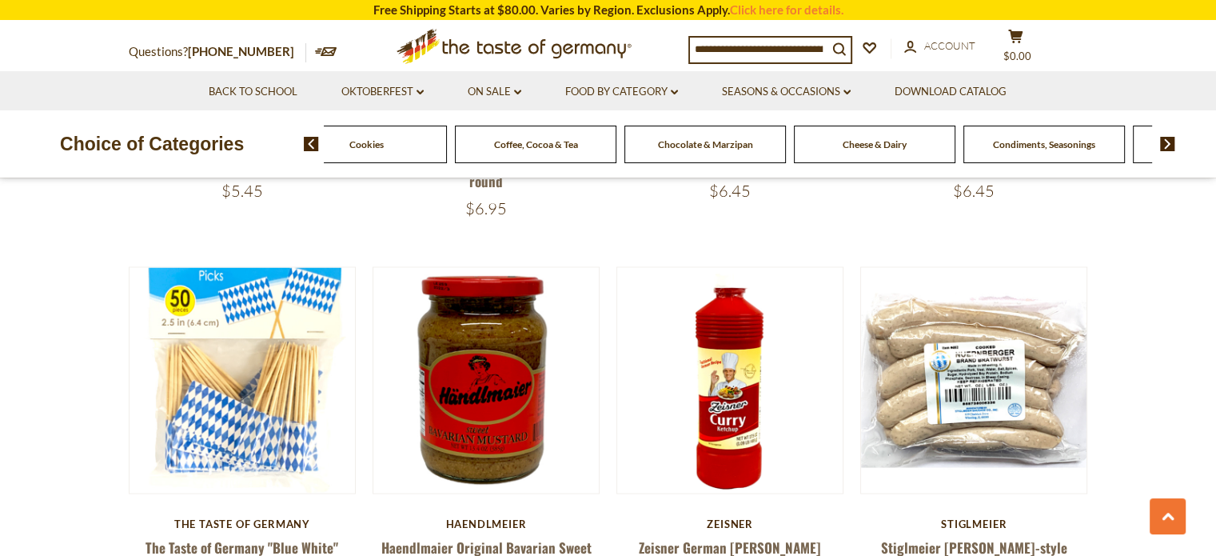
click at [1164, 148] on img at bounding box center [1167, 144] width 15 height 14
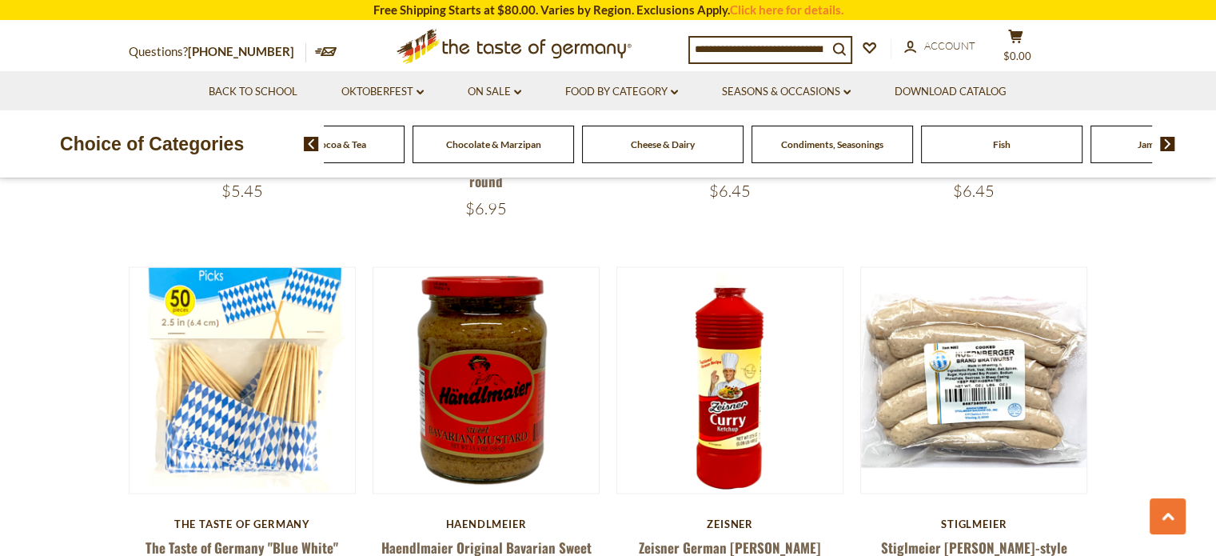
click at [1164, 148] on img at bounding box center [1167, 144] width 15 height 14
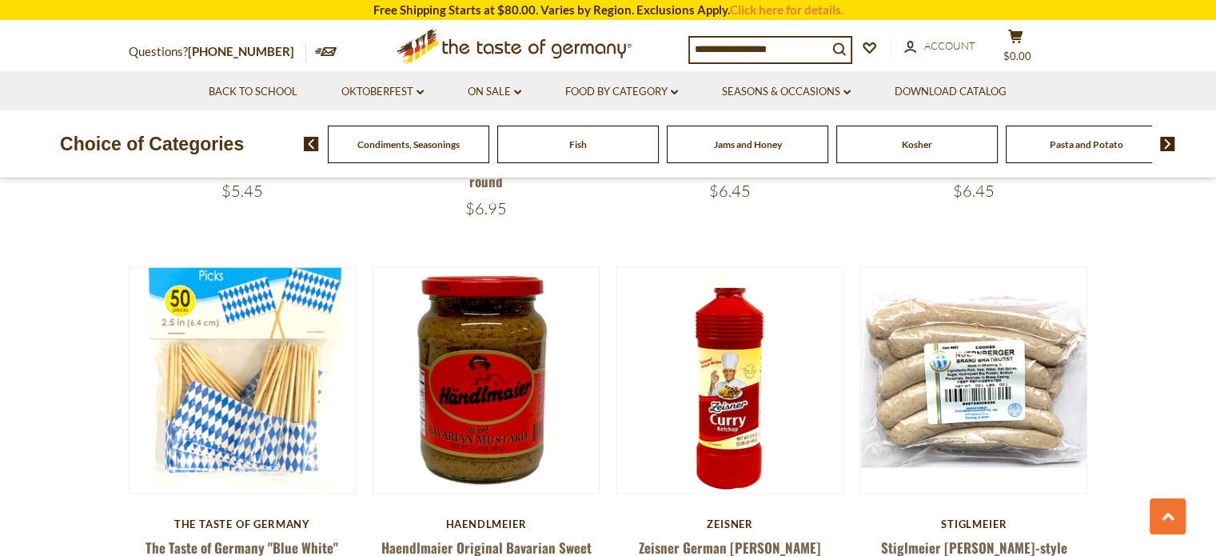
click at [1164, 148] on img at bounding box center [1167, 144] width 15 height 14
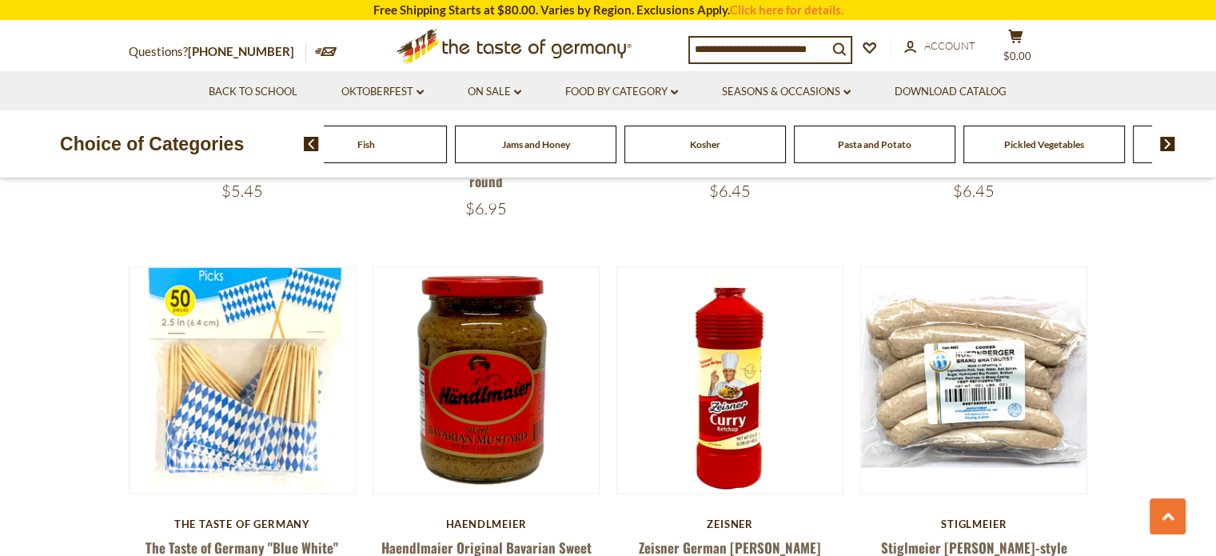
click at [1164, 148] on img at bounding box center [1167, 144] width 15 height 14
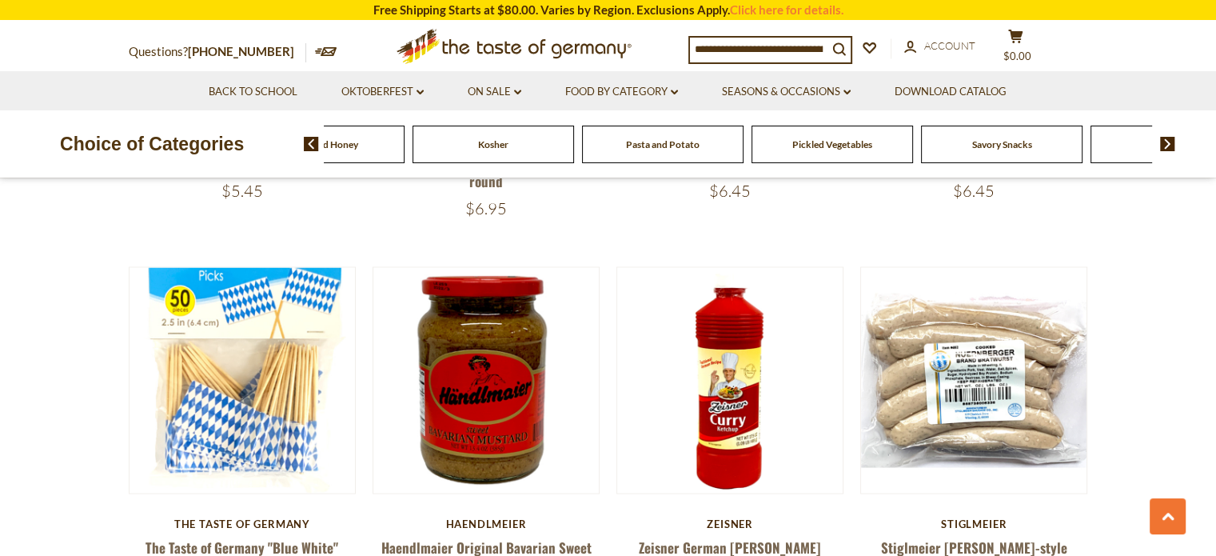
click at [1164, 148] on img at bounding box center [1167, 144] width 15 height 14
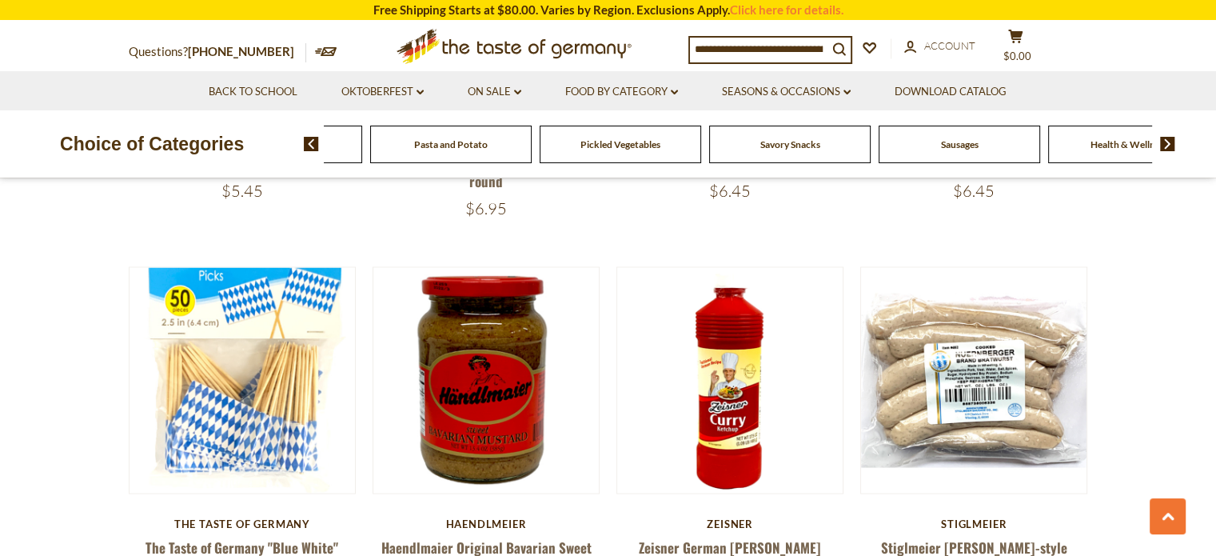
click at [1164, 148] on img at bounding box center [1167, 144] width 15 height 14
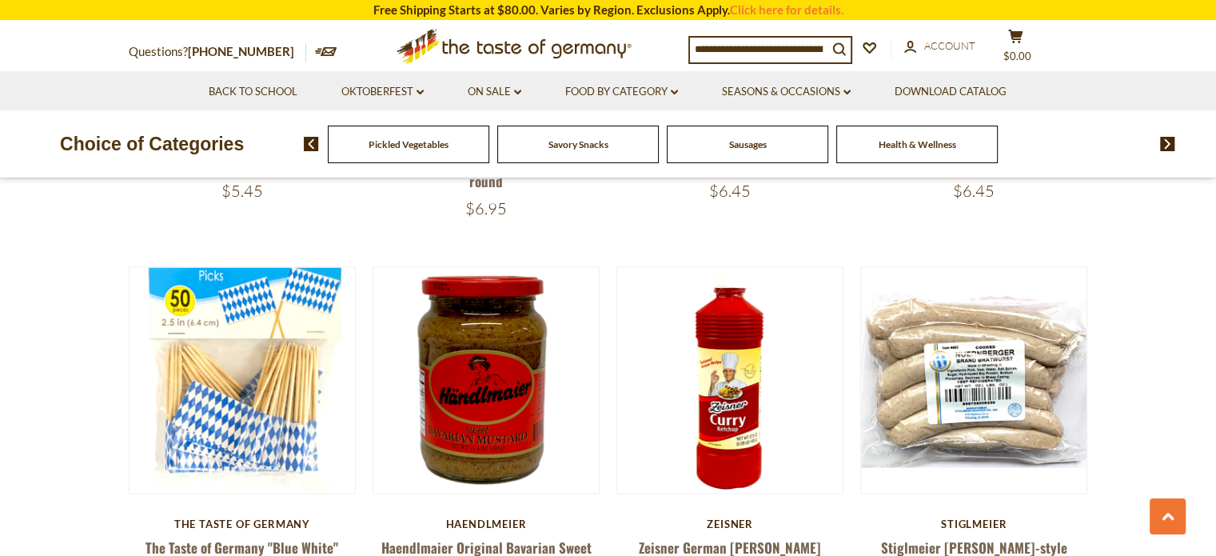
click at [306, 156] on div "Food By Category Beverages Baking, Cakes, Desserts Breads Candy Cereal Cookies …" at bounding box center [760, 144] width 912 height 38
click at [307, 143] on img at bounding box center [311, 144] width 15 height 14
click at [752, 142] on span "Savory Snacks" at bounding box center [737, 144] width 60 height 12
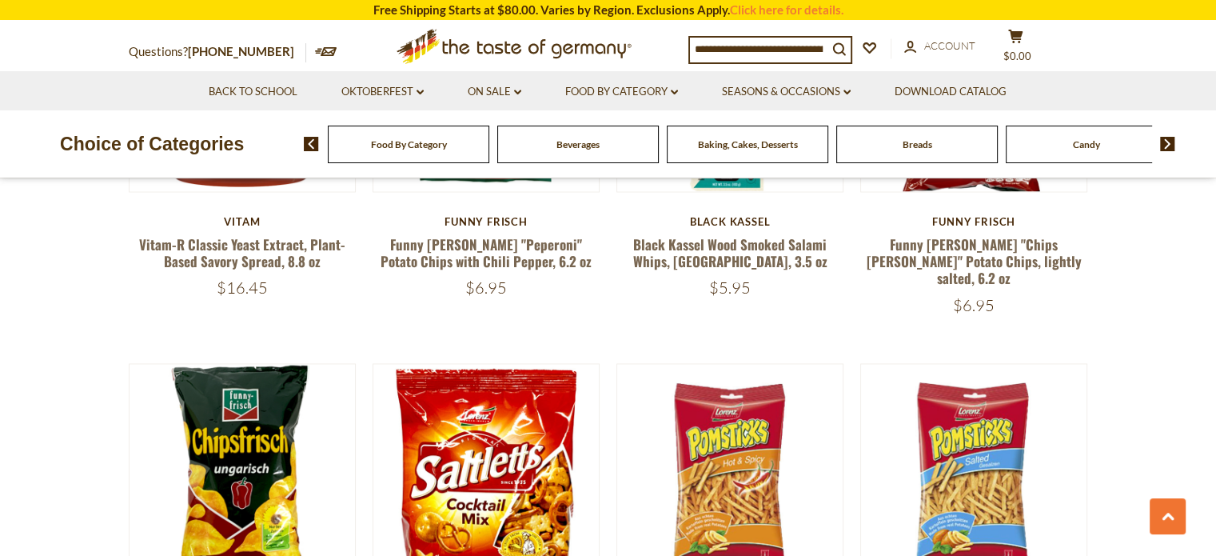
scroll to position [2638, 0]
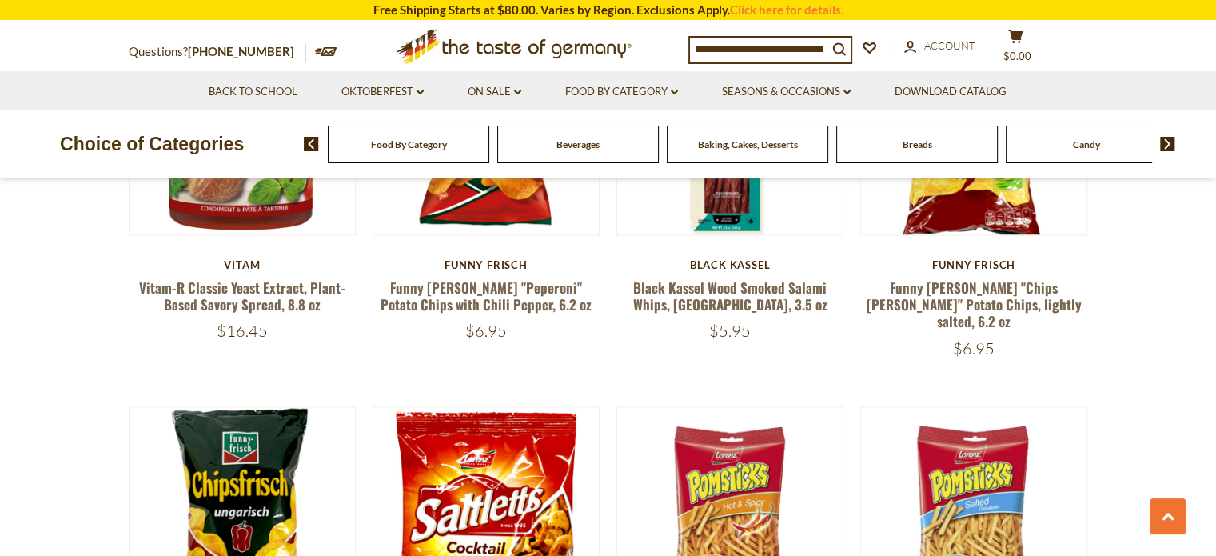
click at [1175, 140] on div "Food By Category [GEOGRAPHIC_DATA] Baking, Cakes, Desserts Breads Candy Cereal …" at bounding box center [760, 144] width 912 height 38
click at [1167, 142] on img at bounding box center [1167, 144] width 15 height 14
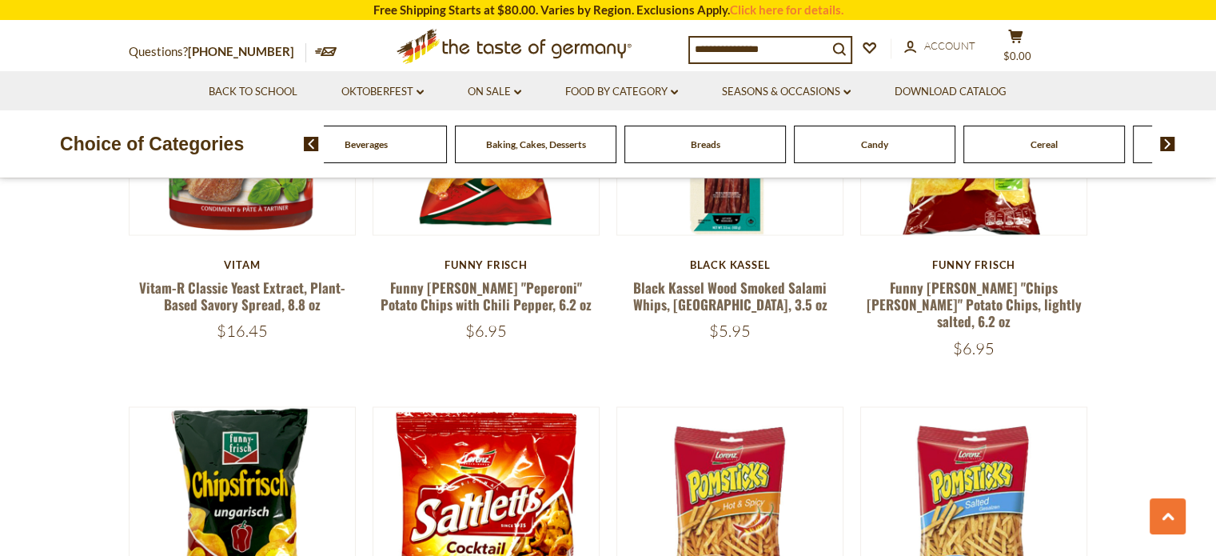
click at [1148, 142] on span at bounding box center [1161, 144] width 27 height 14
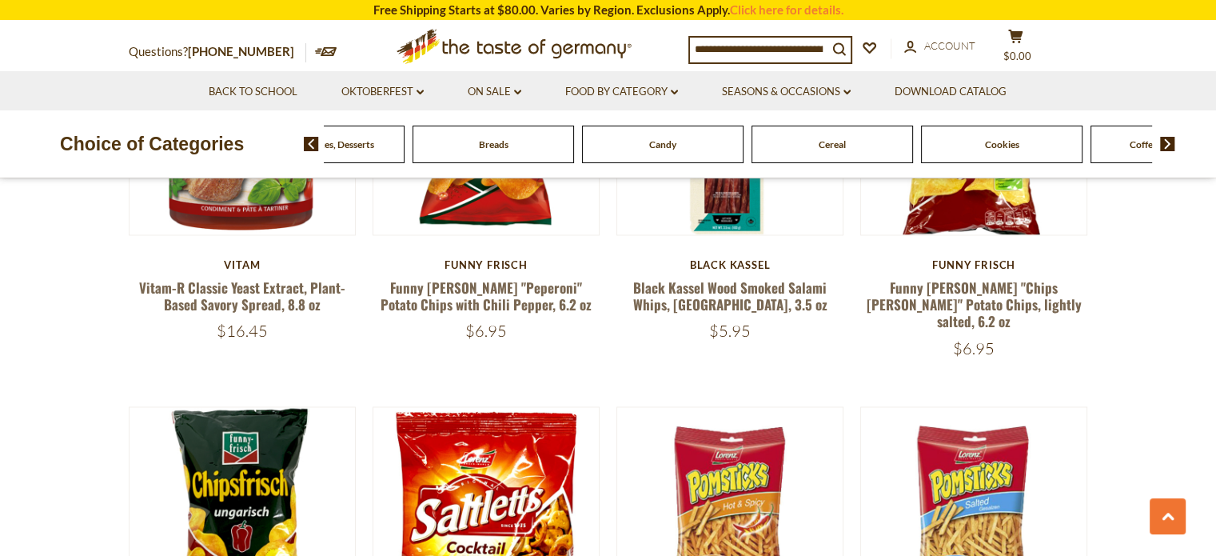
click at [1004, 150] on span "Cookies" at bounding box center [1002, 144] width 34 height 12
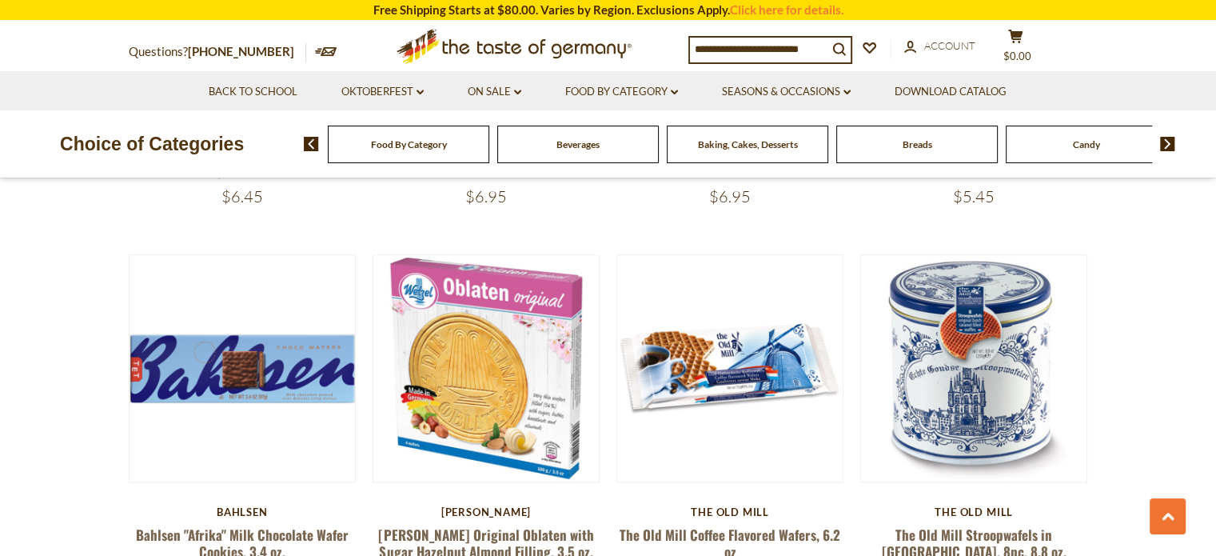
scroll to position [1359, 0]
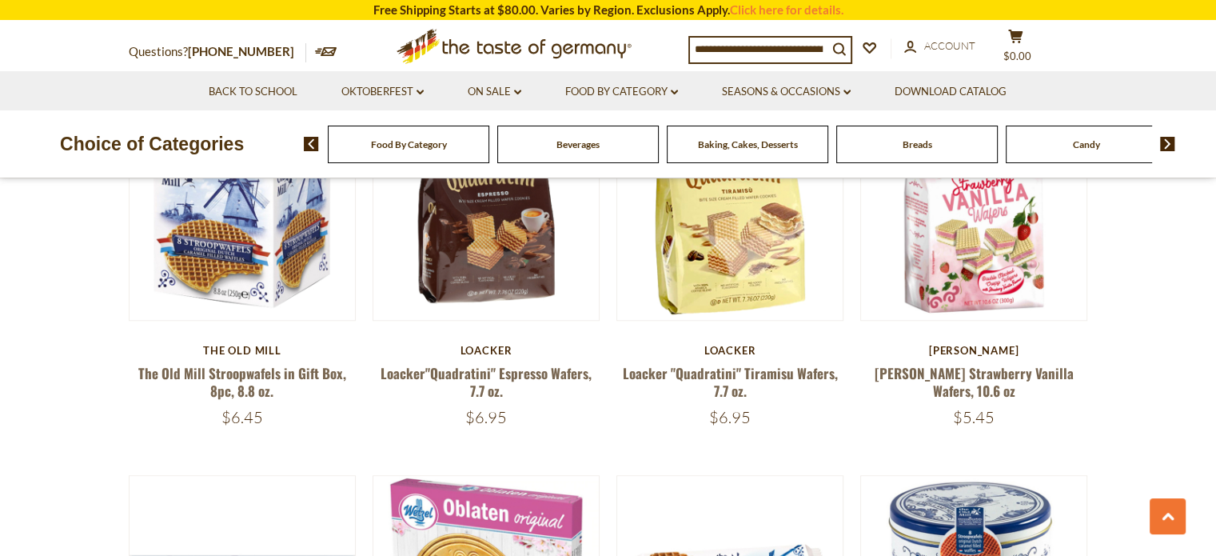
click at [1173, 135] on div "Food By Category Beverages Baking, Cakes, Desserts Breads Candy Cereal Cookies …" at bounding box center [760, 144] width 912 height 38
click at [1167, 143] on img at bounding box center [1167, 144] width 15 height 14
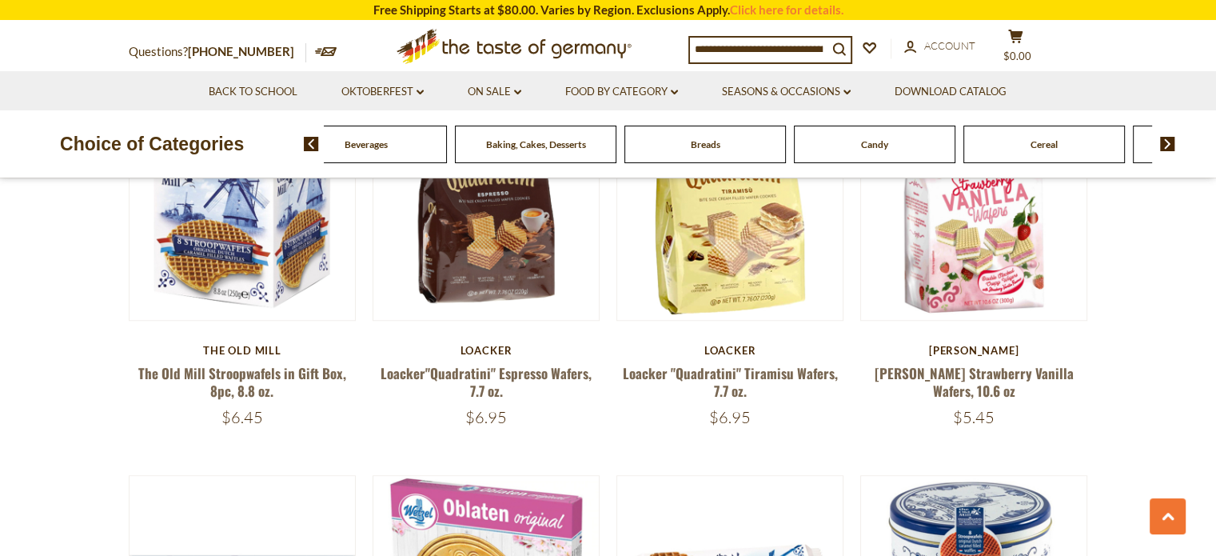
click at [1167, 143] on img at bounding box center [1167, 144] width 15 height 14
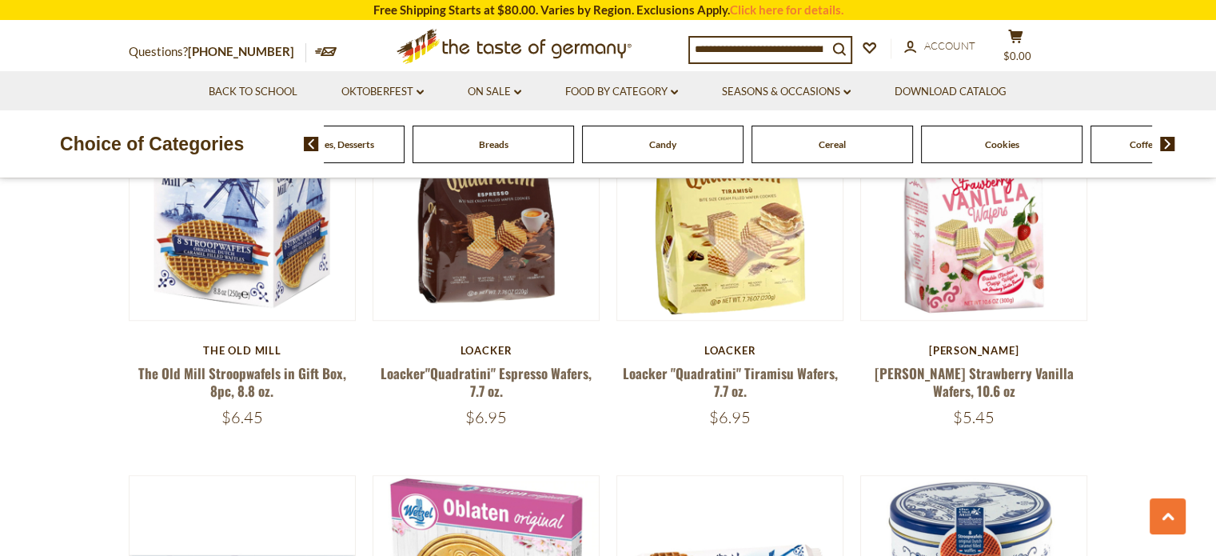
click at [1167, 143] on img at bounding box center [1167, 144] width 15 height 14
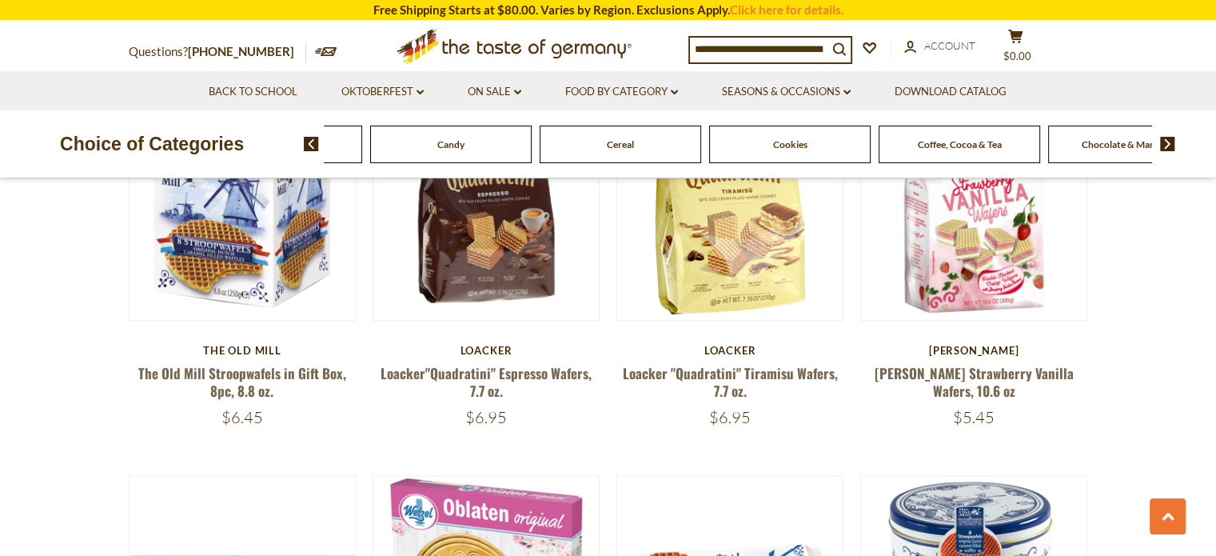
click at [1167, 143] on img at bounding box center [1167, 144] width 15 height 14
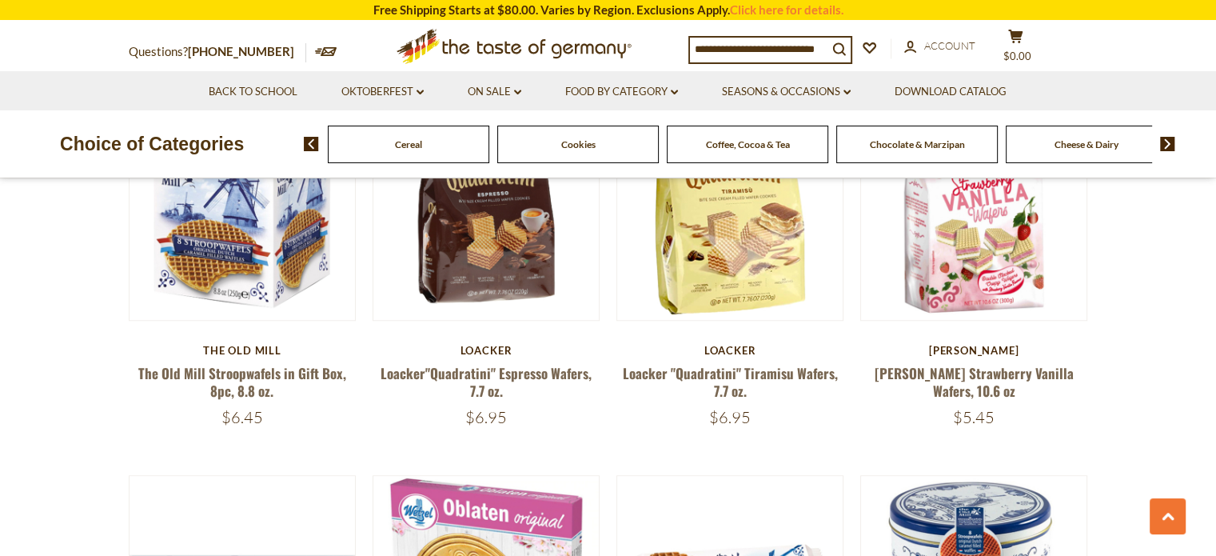
click at [1167, 143] on img at bounding box center [1167, 144] width 15 height 14
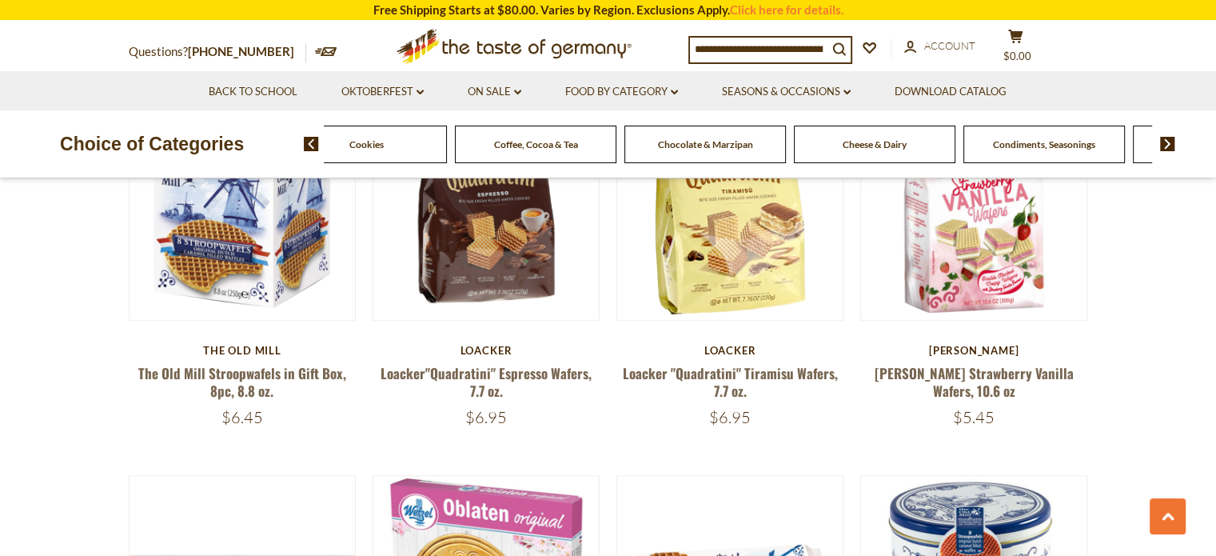
click at [712, 149] on span "Chocolate & Marzipan" at bounding box center [705, 144] width 95 height 12
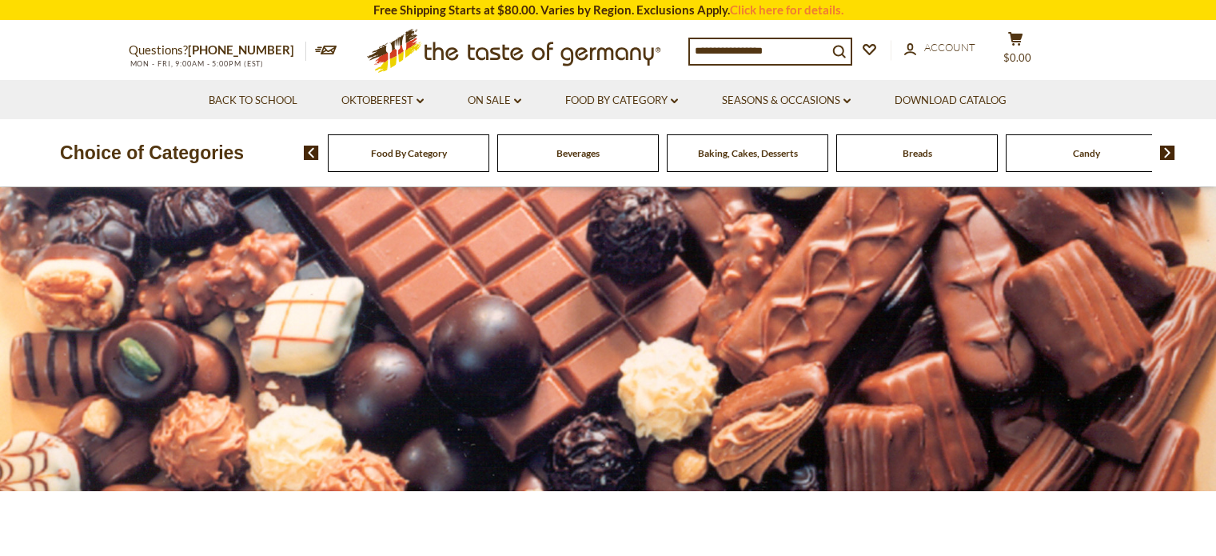
click at [489, 140] on div "Baking, Cakes, Desserts" at bounding box center [409, 153] width 162 height 38
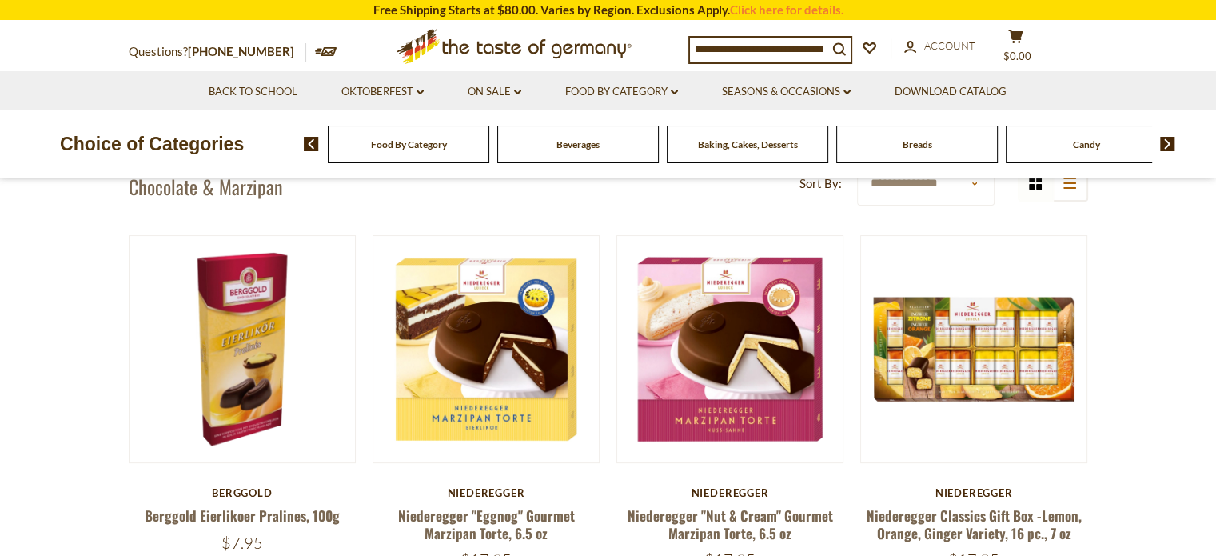
scroll to position [400, 0]
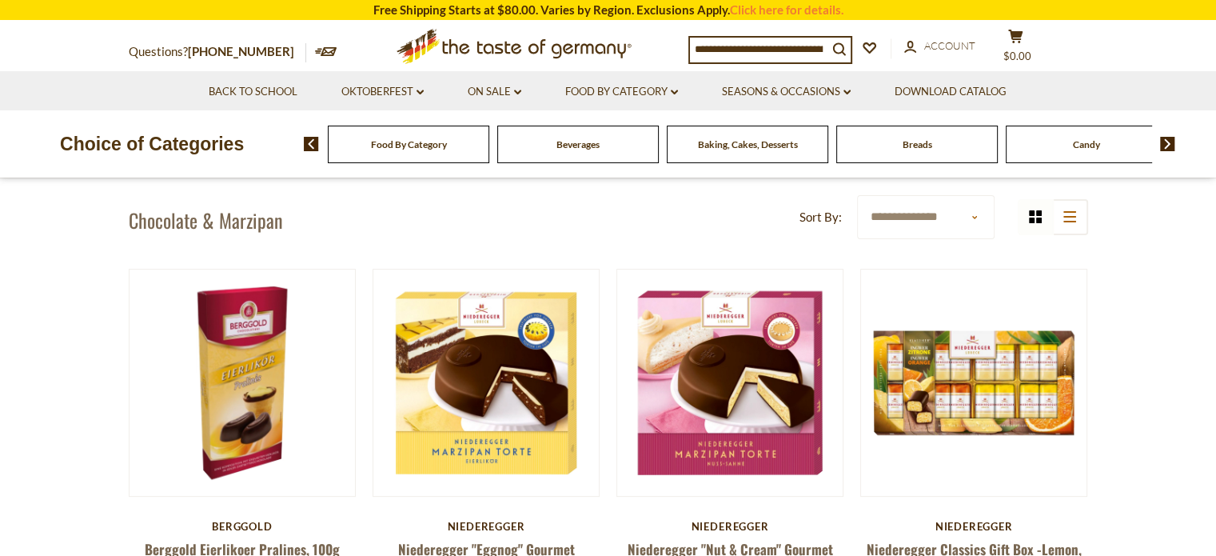
click at [1161, 143] on img at bounding box center [1167, 144] width 15 height 14
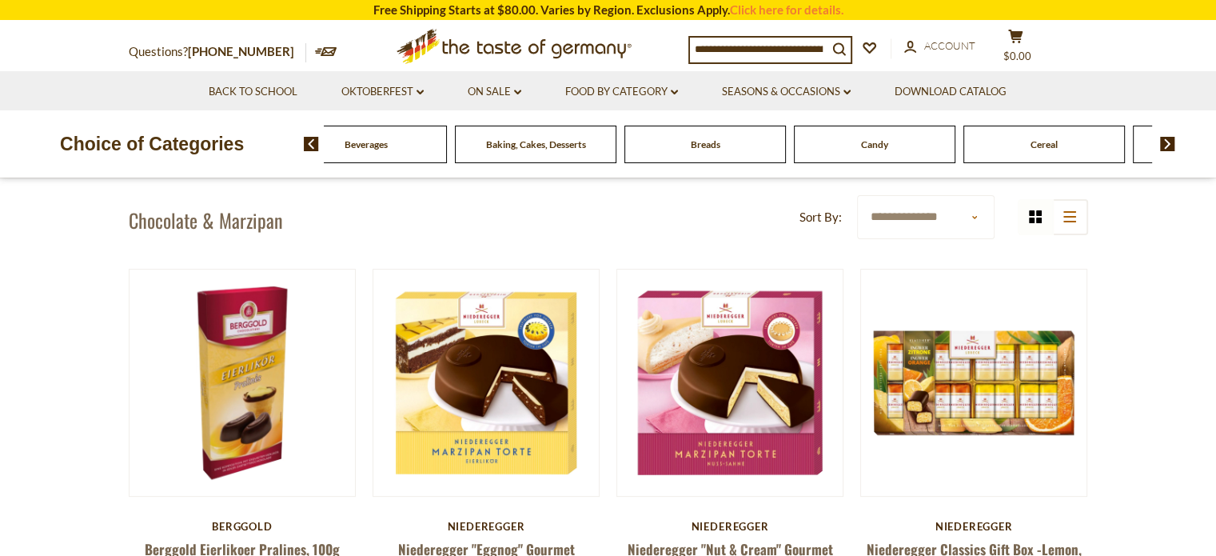
click at [1161, 146] on img at bounding box center [1167, 144] width 15 height 14
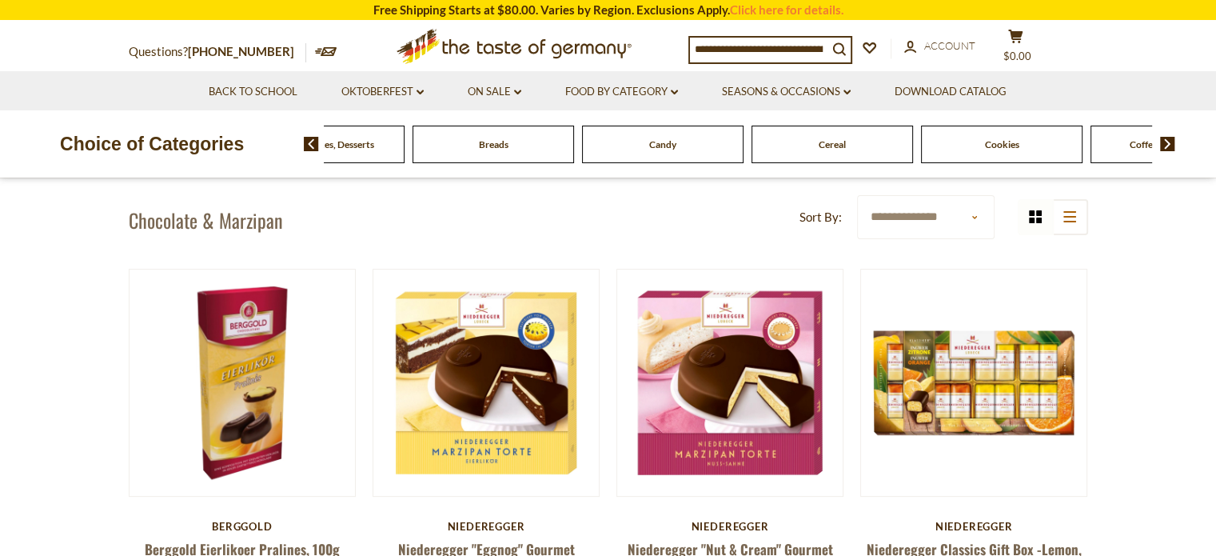
click at [1161, 146] on img at bounding box center [1167, 144] width 15 height 14
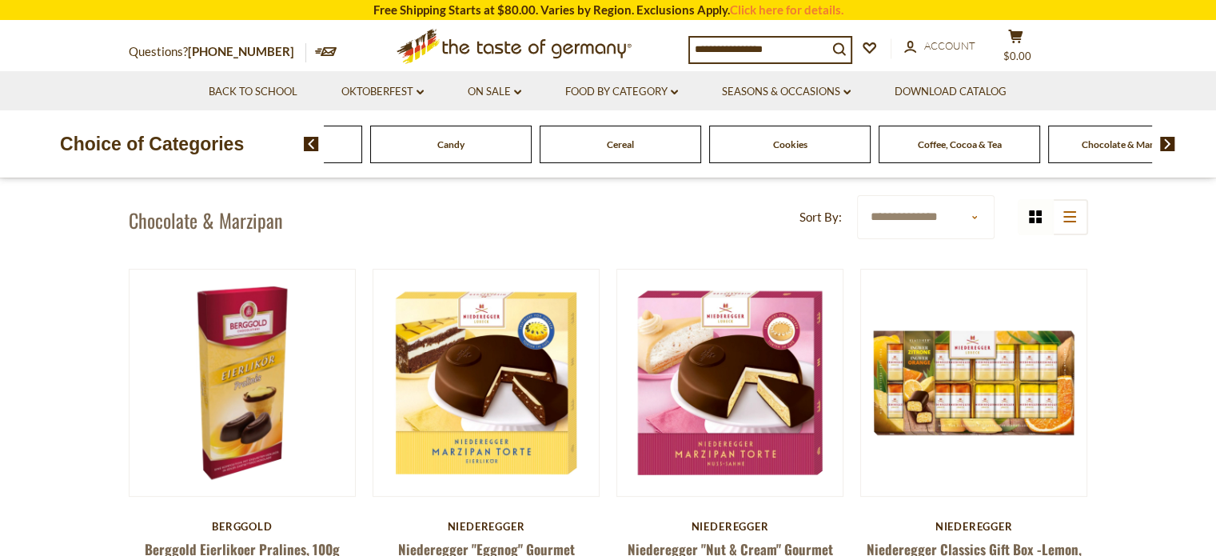
click at [1161, 146] on img at bounding box center [1167, 144] width 15 height 14
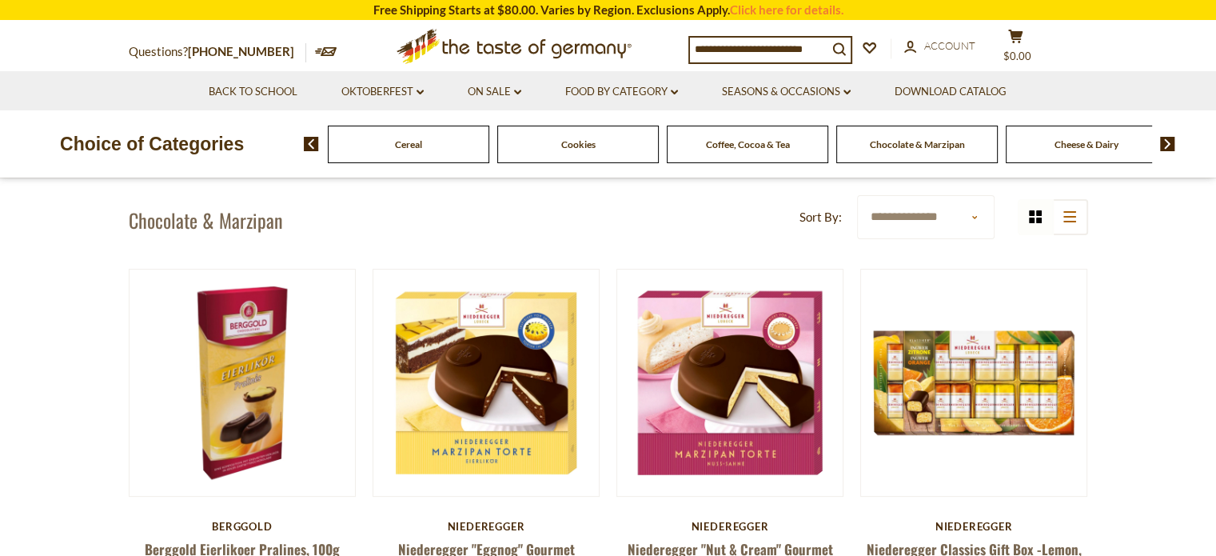
click at [1161, 146] on img at bounding box center [1167, 144] width 15 height 14
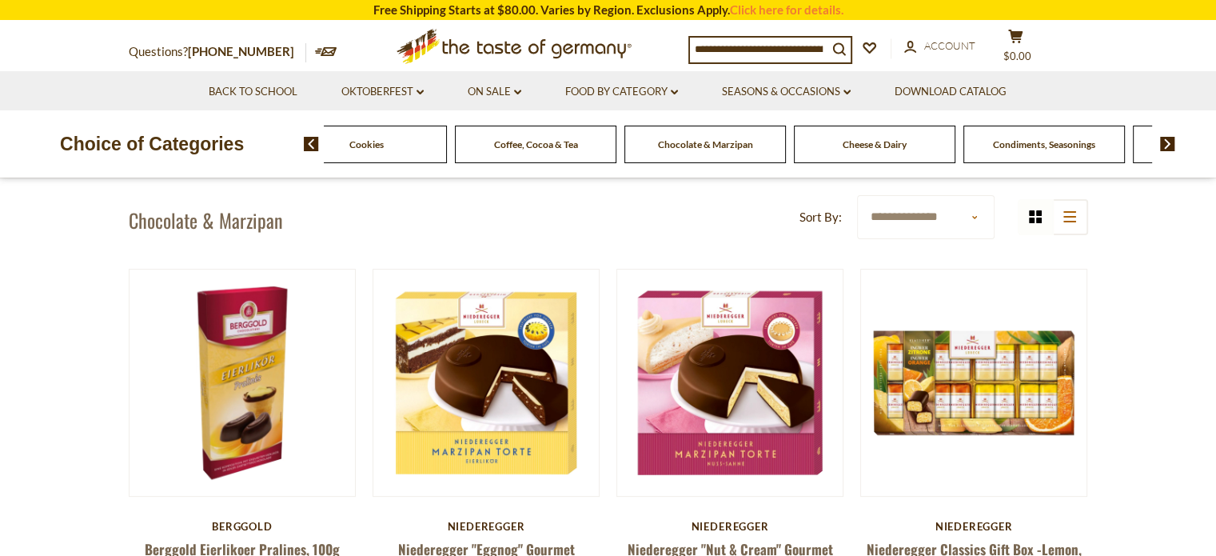
click at [1161, 146] on img at bounding box center [1167, 144] width 15 height 14
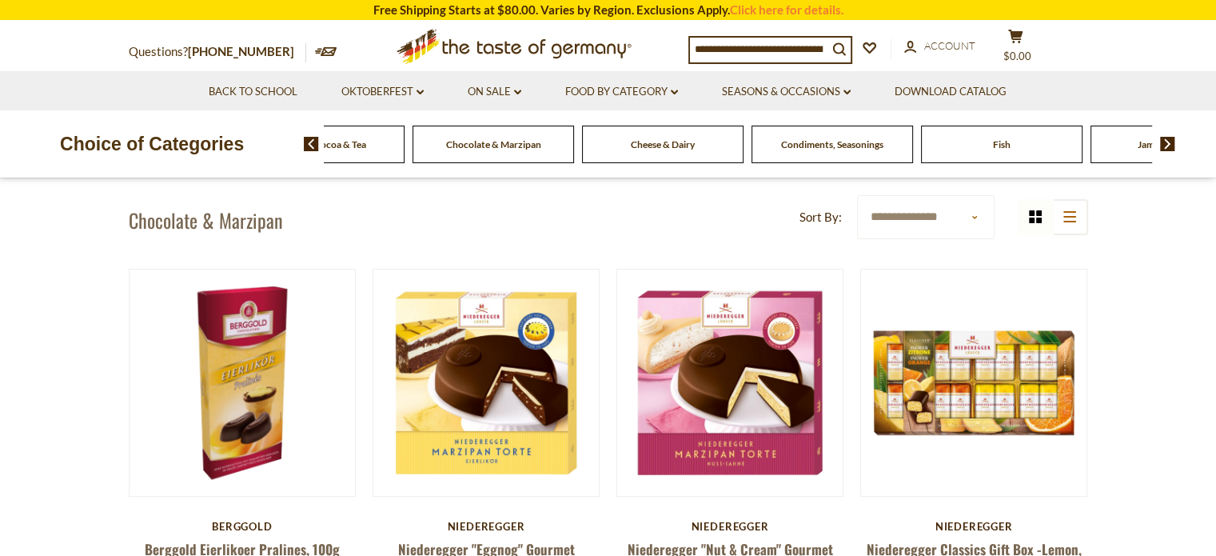
click at [1161, 146] on img at bounding box center [1167, 144] width 15 height 14
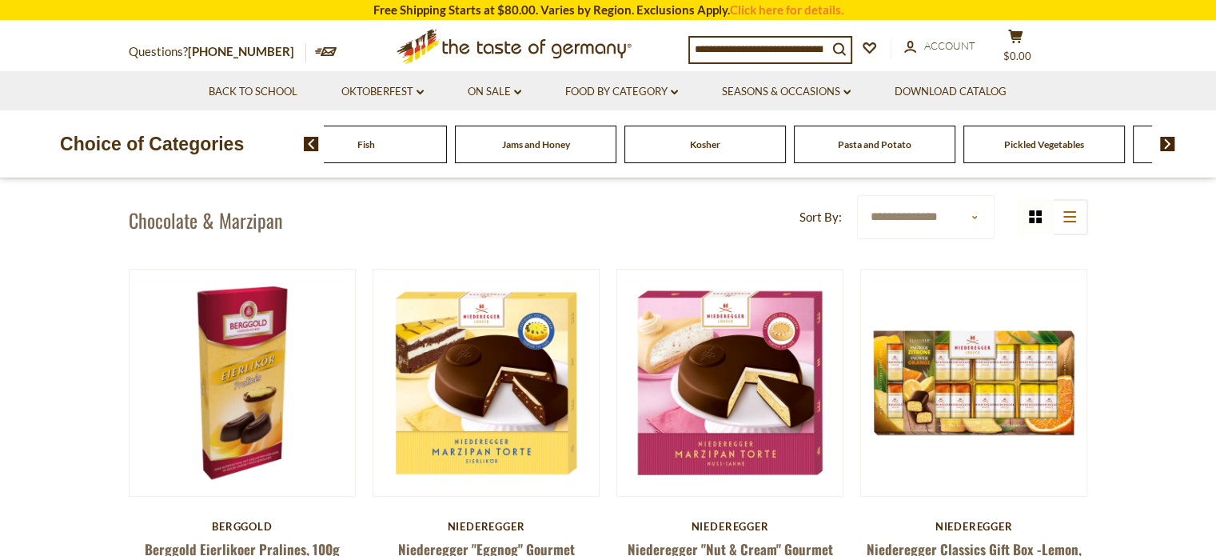
click at [1161, 146] on img at bounding box center [1167, 144] width 15 height 14
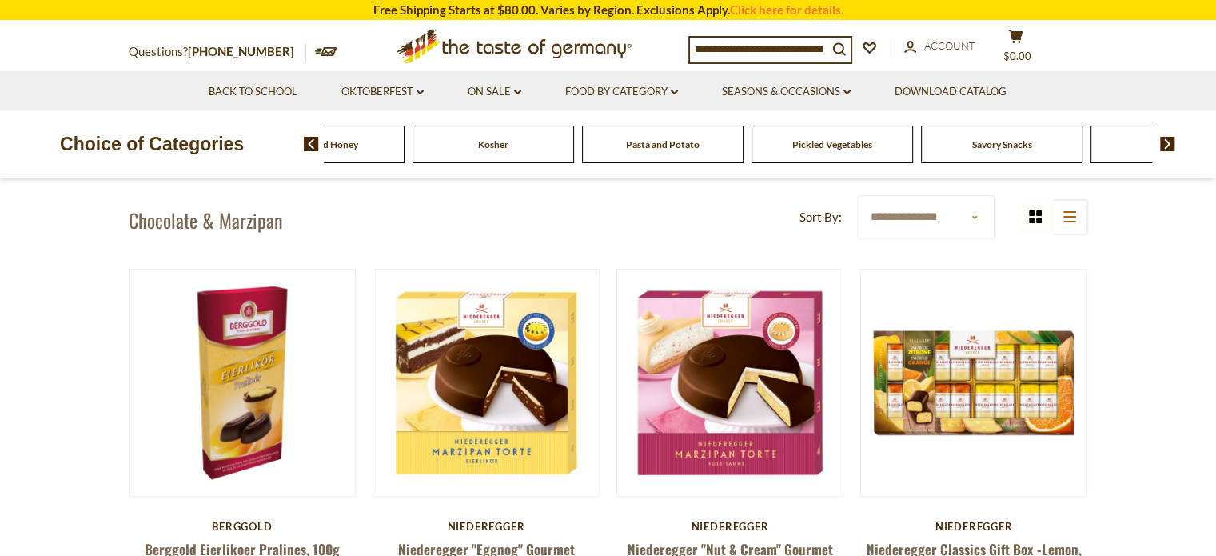
click at [1161, 146] on img at bounding box center [1167, 144] width 15 height 14
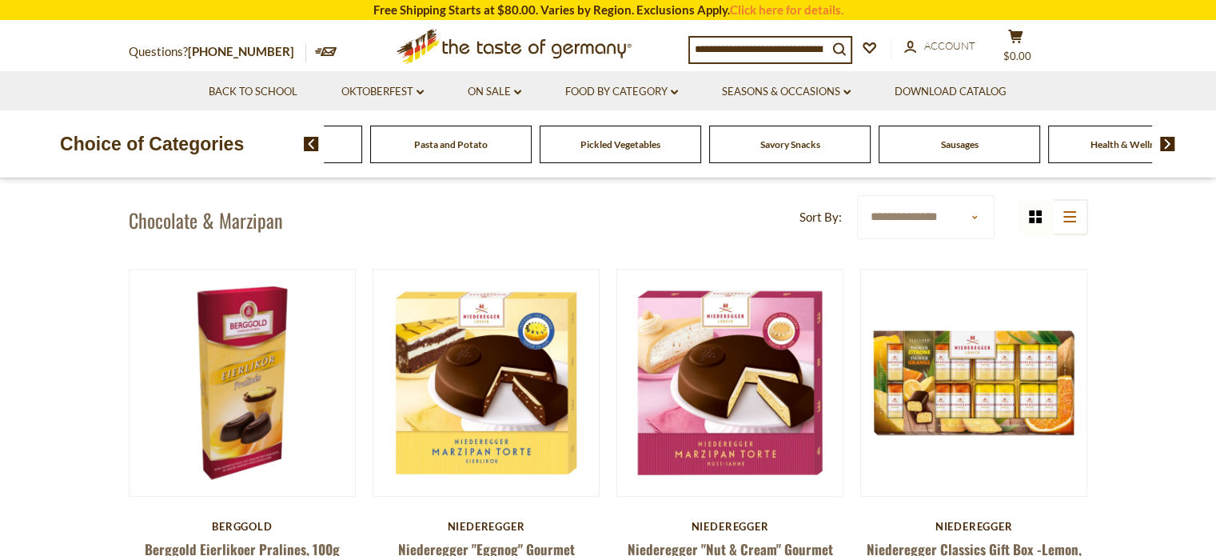
click at [1161, 146] on img at bounding box center [1167, 144] width 15 height 14
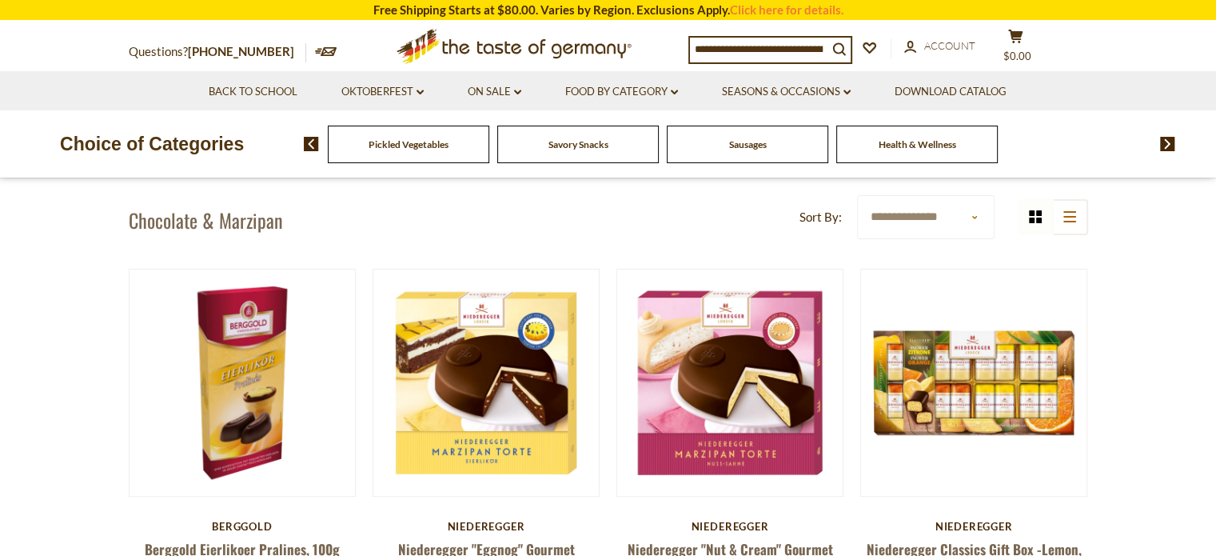
click at [926, 150] on span "Health & Wellness" at bounding box center [918, 144] width 78 height 12
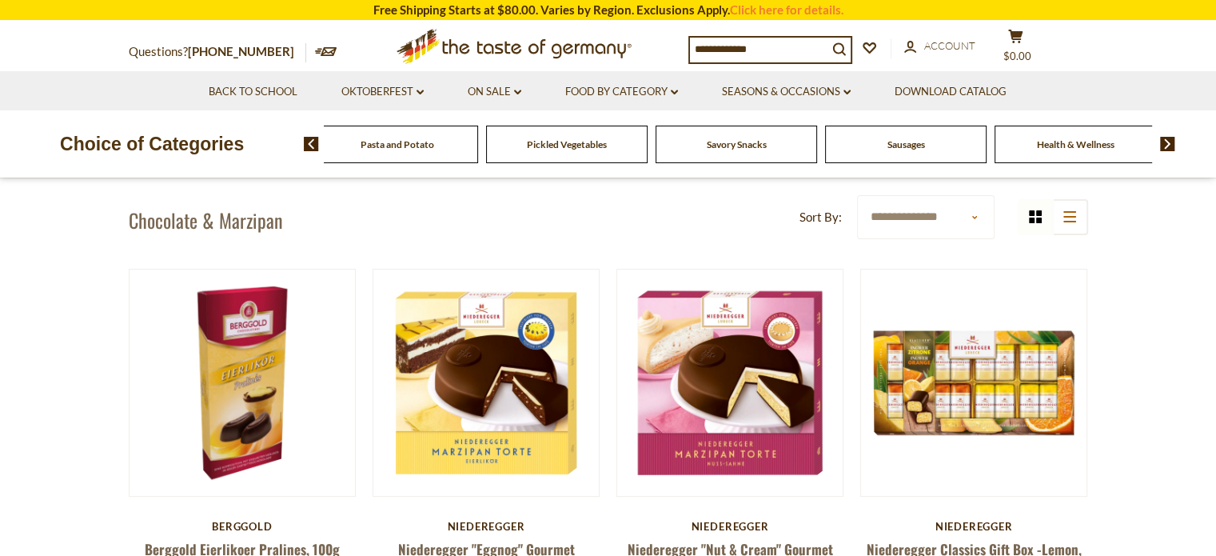
click at [1086, 146] on span "Health & Wellness" at bounding box center [1076, 144] width 78 height 12
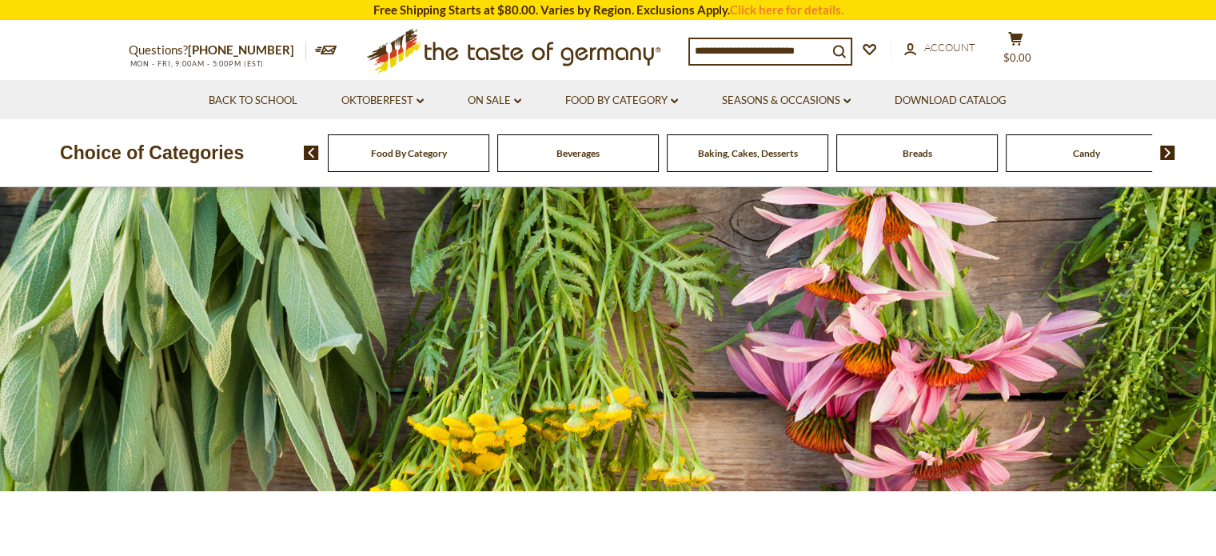
click at [310, 159] on img at bounding box center [311, 153] width 15 height 14
click at [310, 146] on img at bounding box center [311, 153] width 15 height 14
click at [313, 150] on img at bounding box center [311, 153] width 15 height 14
click at [312, 151] on img at bounding box center [311, 153] width 15 height 14
click at [307, 149] on img at bounding box center [311, 153] width 15 height 14
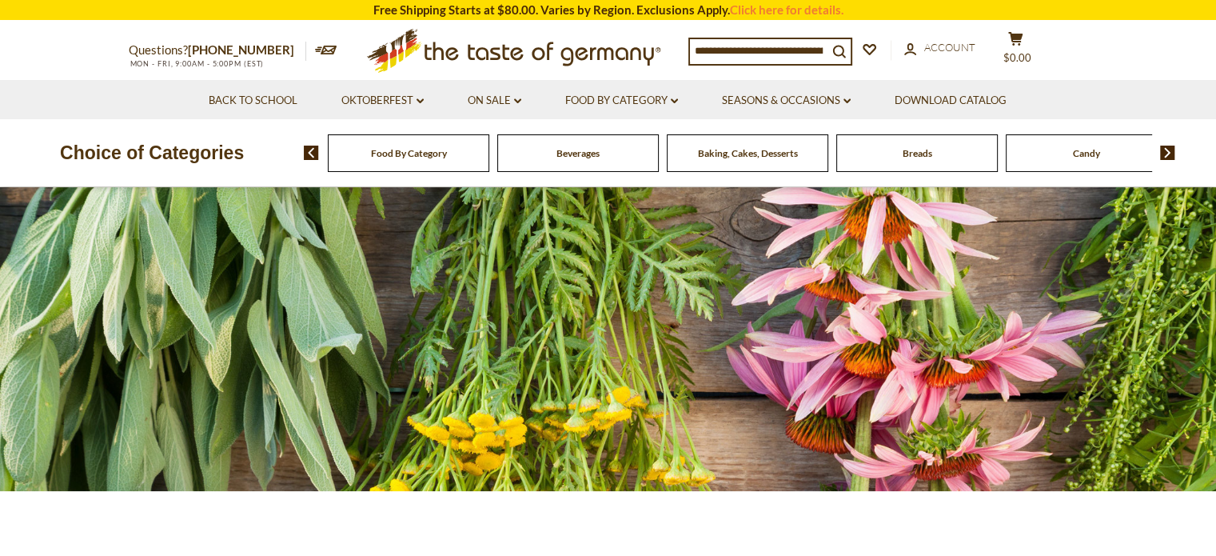
click at [308, 150] on img at bounding box center [311, 153] width 15 height 14
click at [761, 95] on link "Seasons & Occasions dropdown_arrow" at bounding box center [786, 101] width 129 height 18
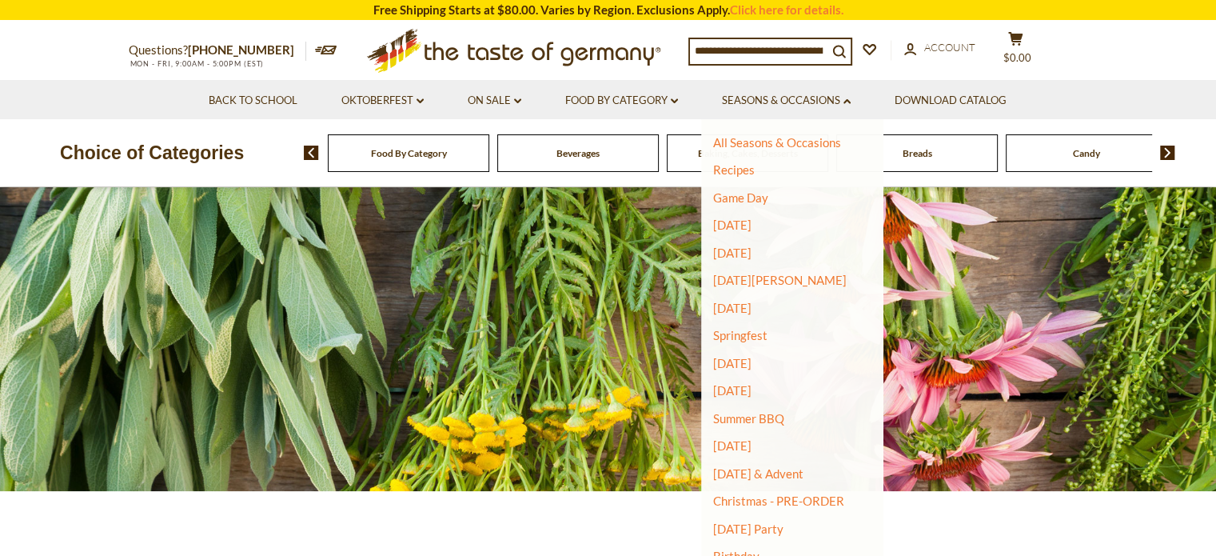
click at [309, 141] on div "Food By Category Beverages Baking, Cakes, Desserts Breads Candy Cereal Cookies …" at bounding box center [760, 153] width 912 height 38
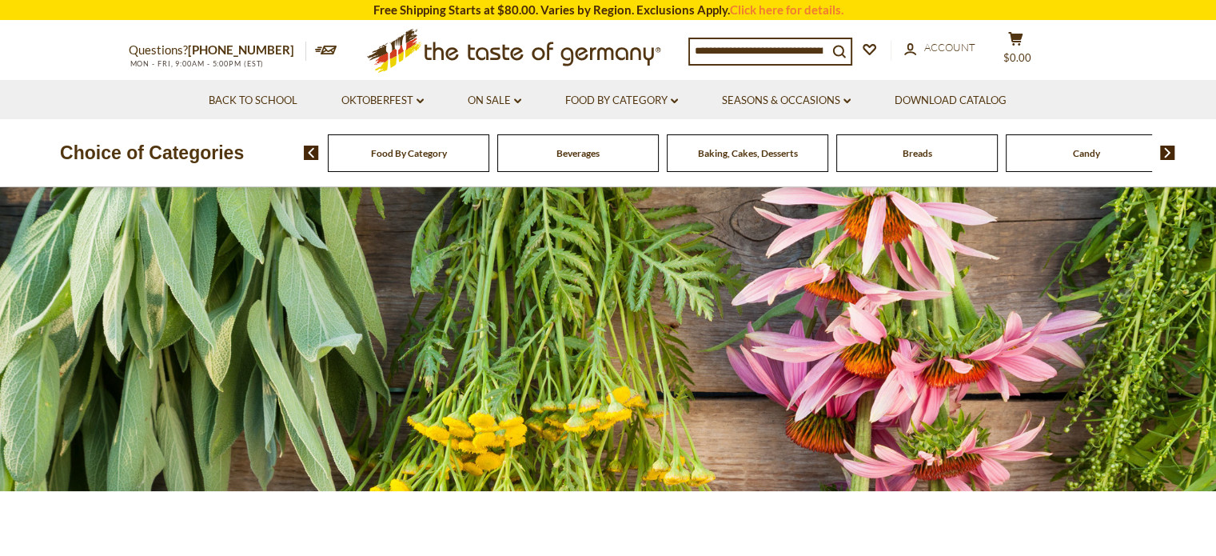
click at [310, 149] on img at bounding box center [311, 153] width 15 height 14
click at [754, 108] on link "Seasons & Occasions dropdown_arrow" at bounding box center [786, 101] width 129 height 18
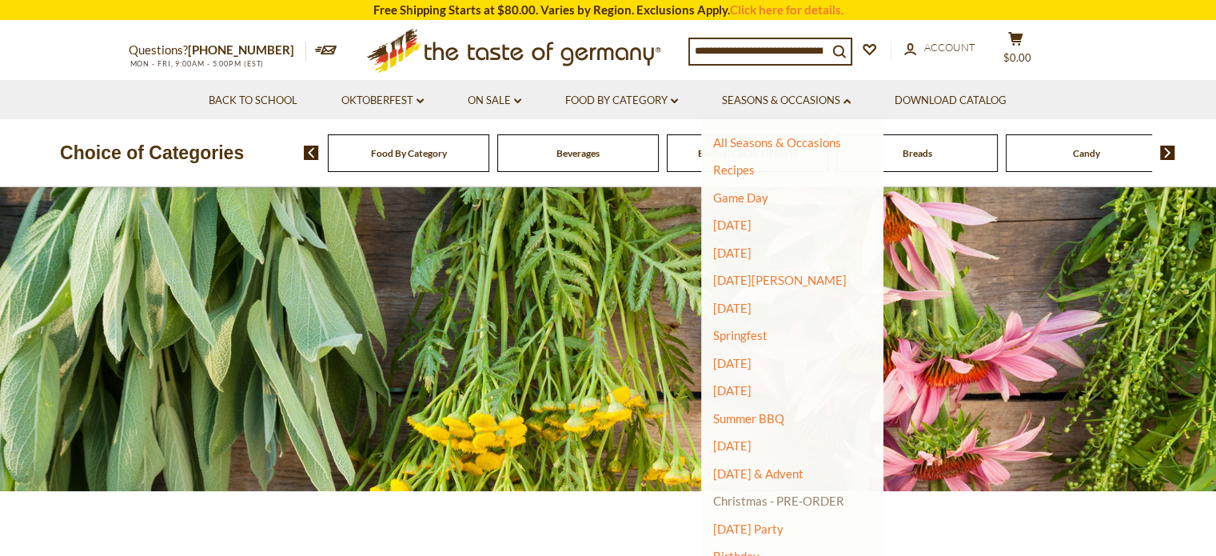
click at [785, 496] on link "Christmas - PRE-ORDER" at bounding box center [778, 500] width 131 height 22
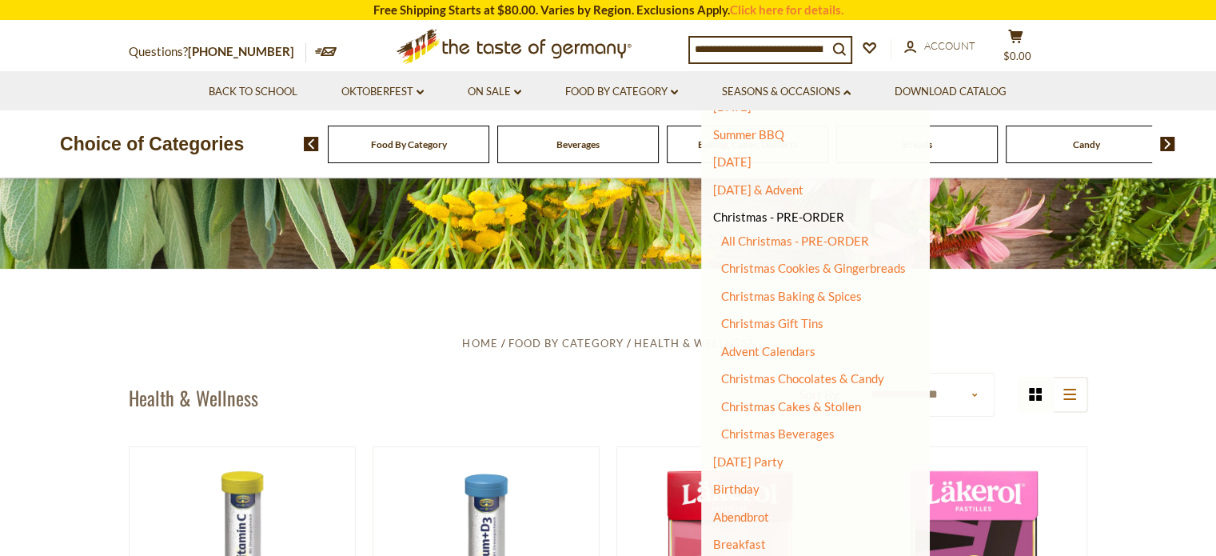
scroll to position [240, 0]
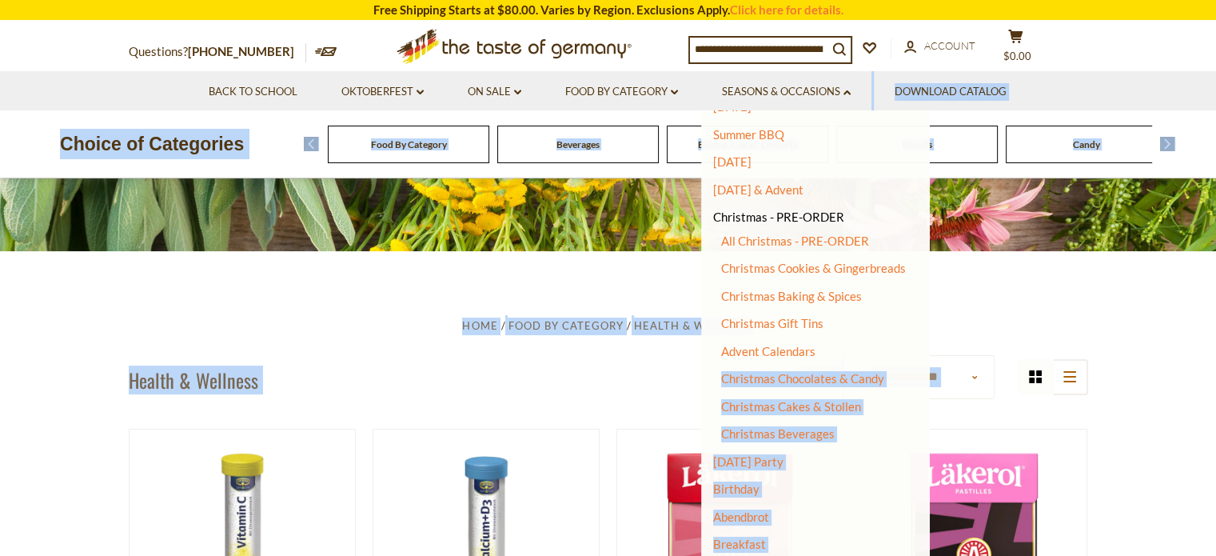
drag, startPoint x: 930, startPoint y: 348, endPoint x: 943, endPoint y: 422, distance: 75.4
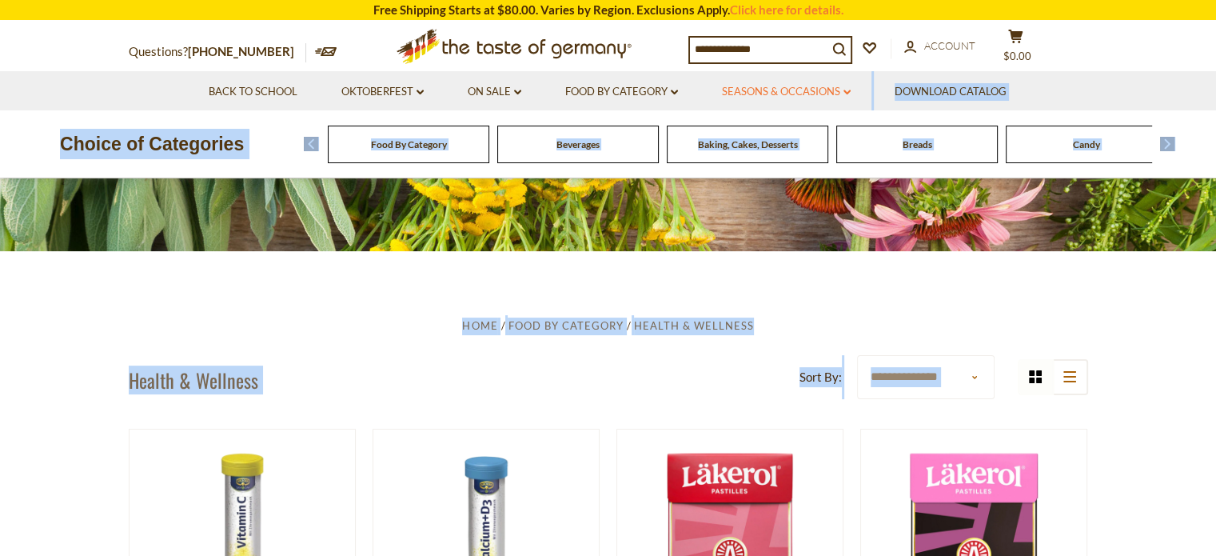
click at [787, 90] on link "Seasons & Occasions dropdown_arrow" at bounding box center [786, 92] width 129 height 18
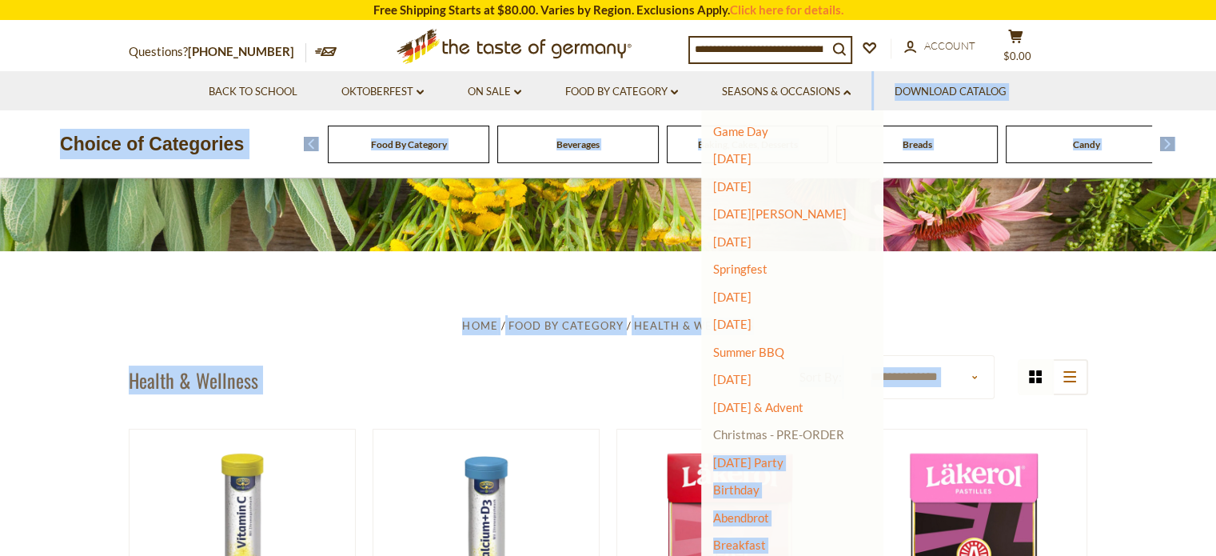
click at [768, 432] on link "Christmas - PRE-ORDER" at bounding box center [778, 434] width 131 height 22
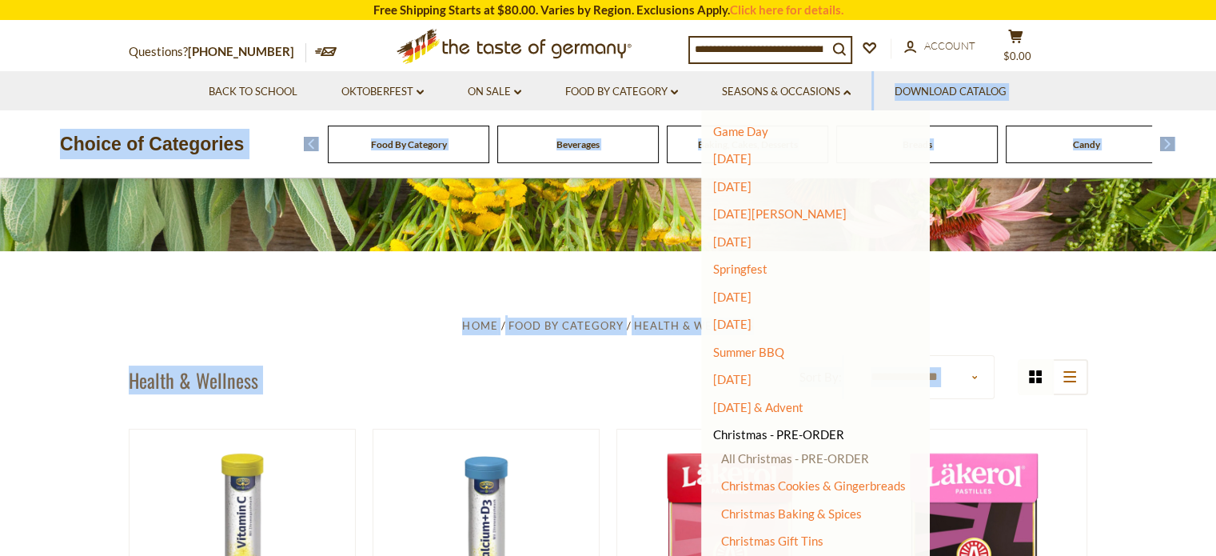
click at [802, 461] on link "All Christmas - PRE-ORDER" at bounding box center [795, 458] width 148 height 14
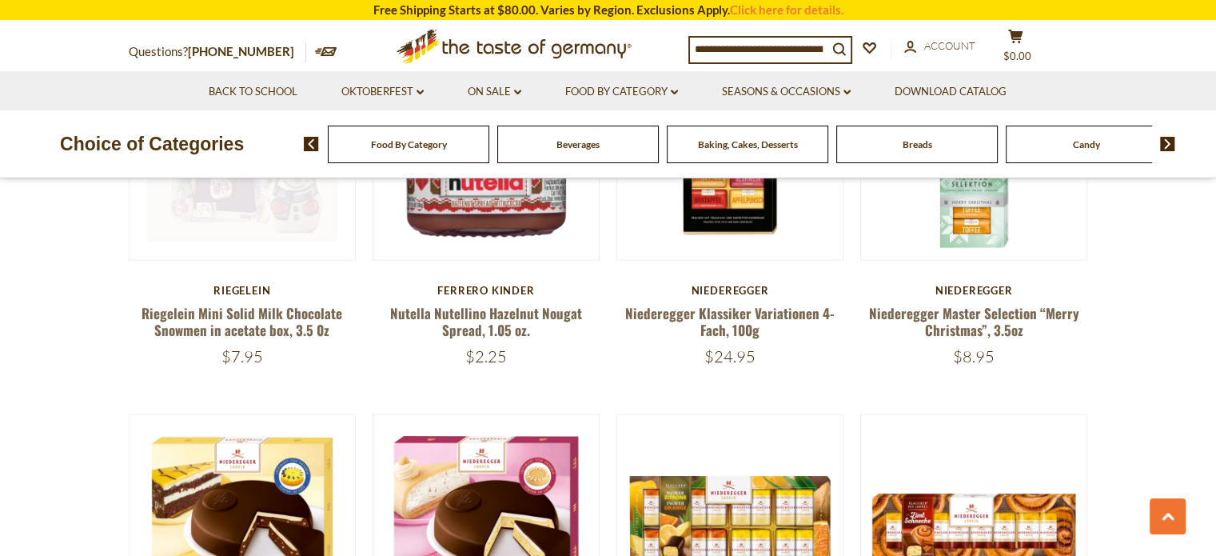
scroll to position [3358, 0]
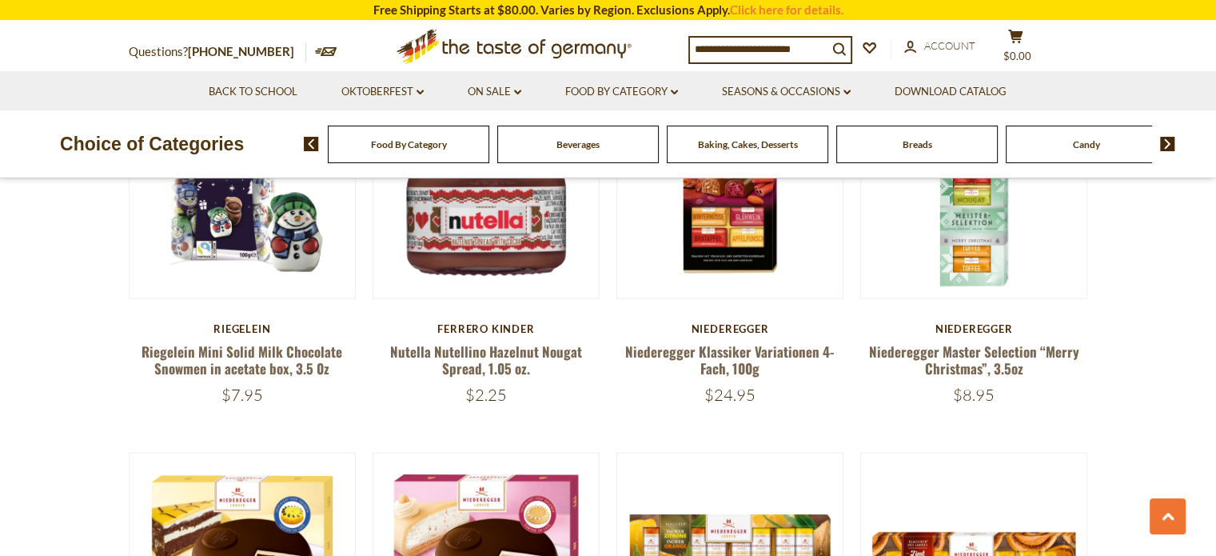
click at [313, 146] on img at bounding box center [311, 144] width 15 height 14
click at [313, 147] on img at bounding box center [311, 144] width 15 height 14
click at [310, 135] on div "Food By Category [GEOGRAPHIC_DATA] Baking, Cakes, Desserts Breads Candy Cereal …" at bounding box center [760, 144] width 912 height 38
click at [310, 134] on div "Food By Category [GEOGRAPHIC_DATA] Baking, Cakes, Desserts Breads Candy Cereal …" at bounding box center [760, 144] width 912 height 38
click at [430, 153] on div "Food By Category" at bounding box center [409, 145] width 162 height 38
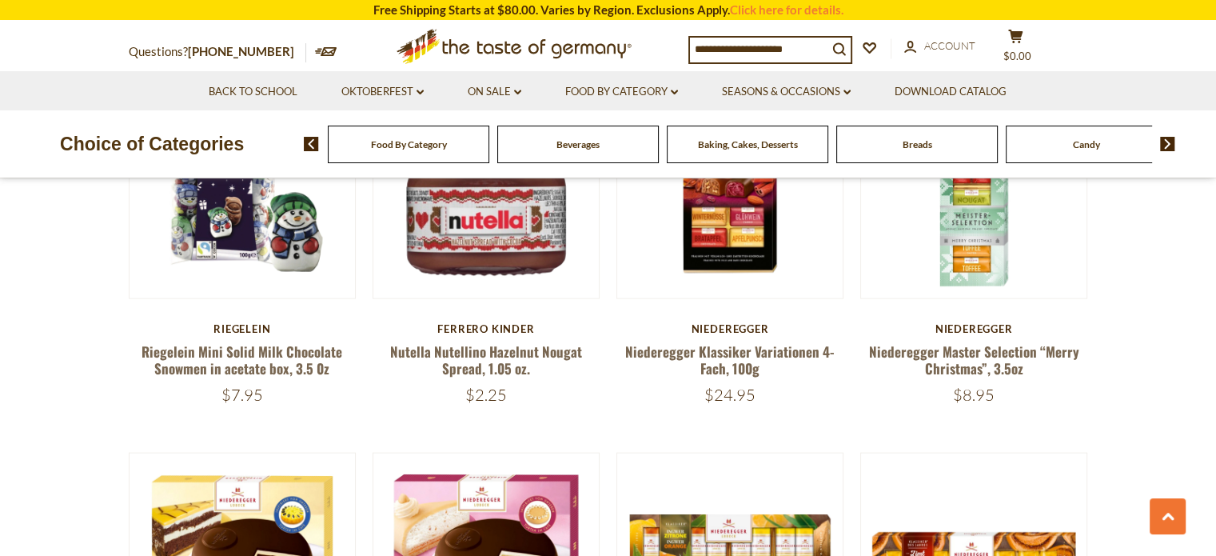
click at [389, 143] on span "Food By Category" at bounding box center [409, 144] width 76 height 12
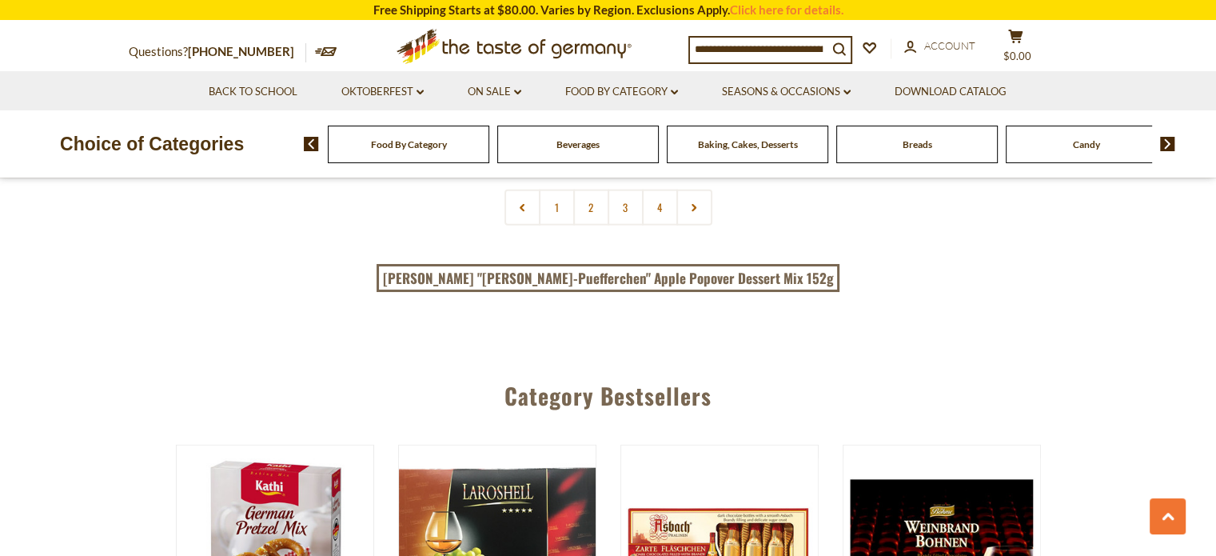
scroll to position [3678, 0]
